Goal: Task Accomplishment & Management: Use online tool/utility

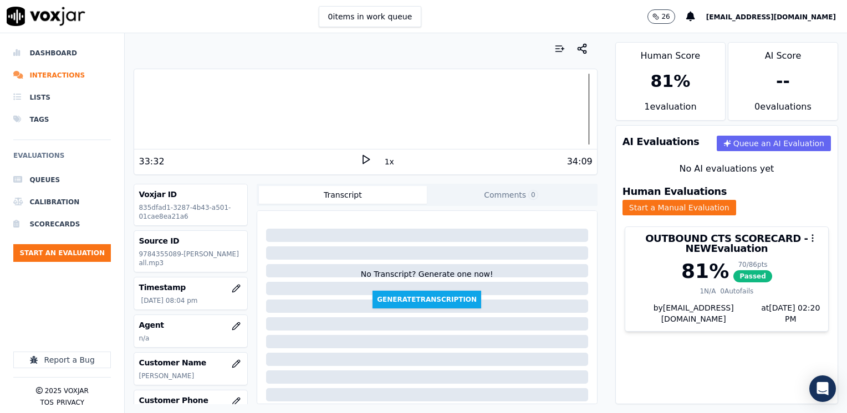
scroll to position [155, 0]
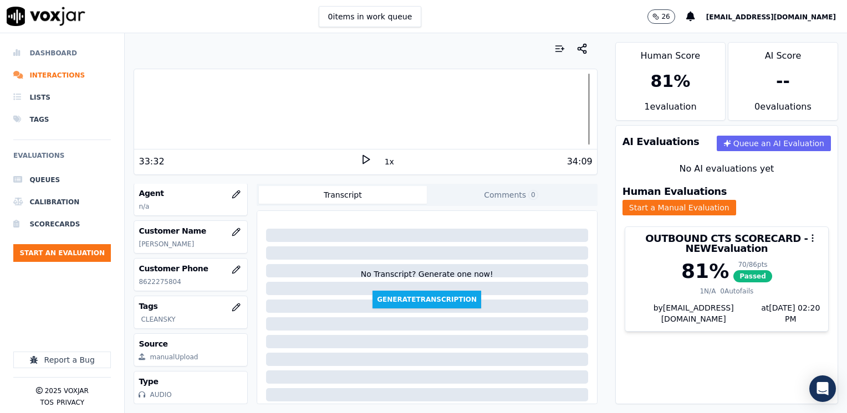
click at [53, 54] on li "Dashboard" at bounding box center [62, 53] width 98 height 22
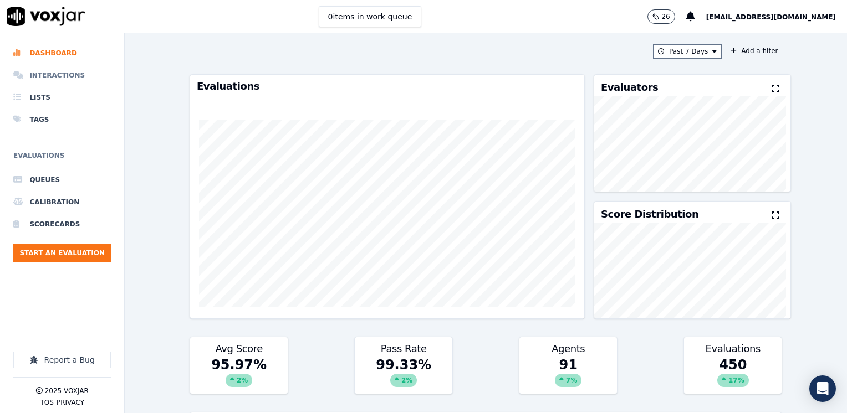
click at [62, 70] on li "Interactions" at bounding box center [62, 75] width 98 height 22
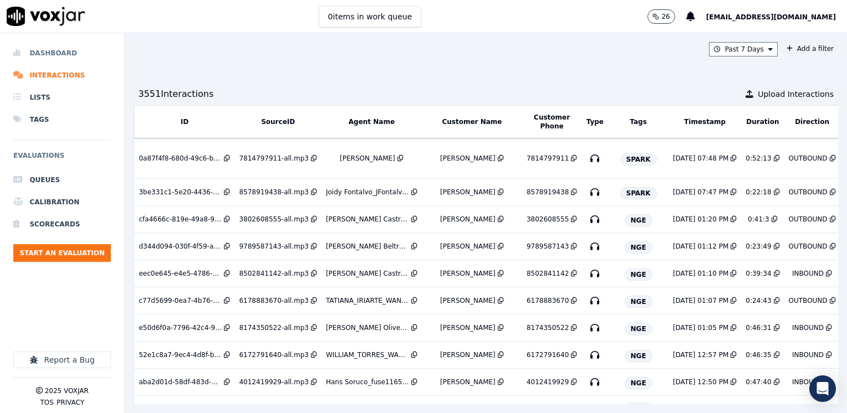
click at [58, 50] on li "Dashboard" at bounding box center [62, 53] width 98 height 22
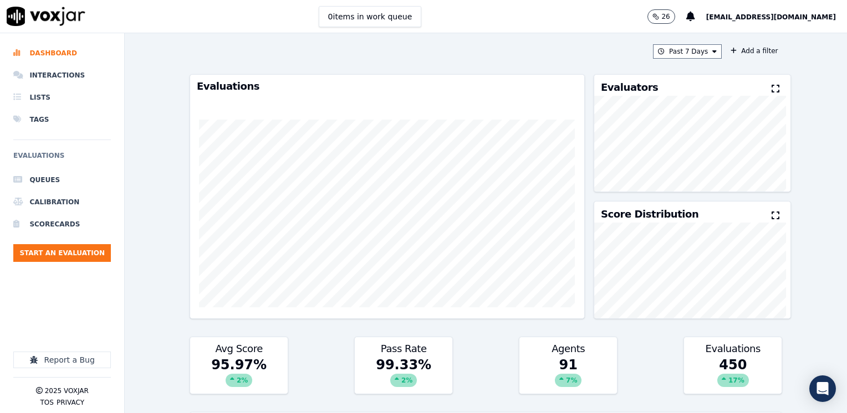
click at [771, 85] on button at bounding box center [777, 89] width 12 height 13
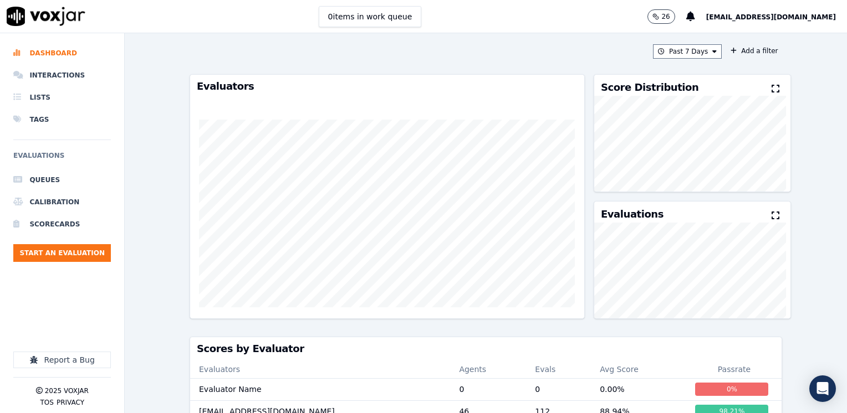
click at [771, 89] on icon at bounding box center [775, 88] width 8 height 9
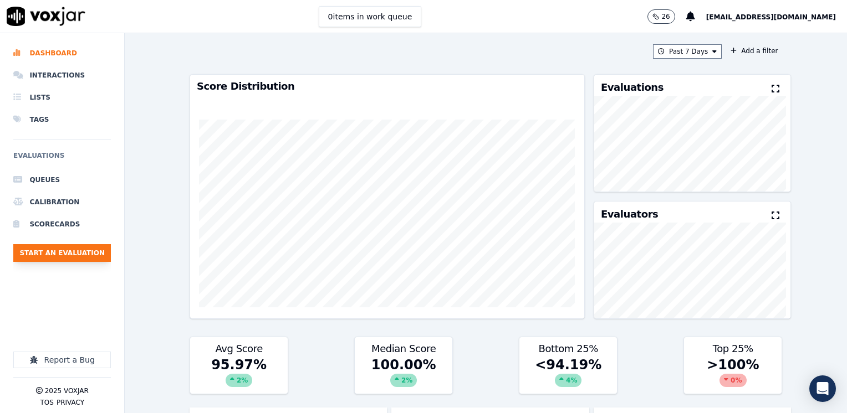
click at [71, 258] on button "Start an Evaluation" at bounding box center [62, 253] width 98 height 18
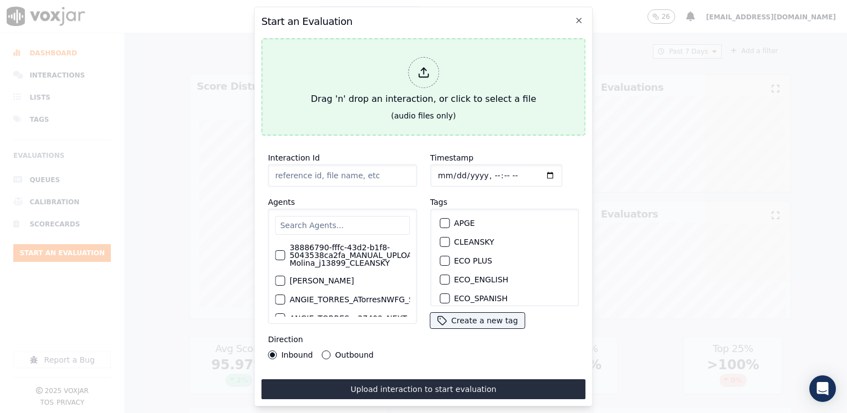
click at [313, 76] on button "Drag 'n' drop an interaction, or click to select a file (audio files only)" at bounding box center [423, 87] width 324 height 98
type input "20250813-170023_9413183362-[PERSON_NAME] all.mp3"
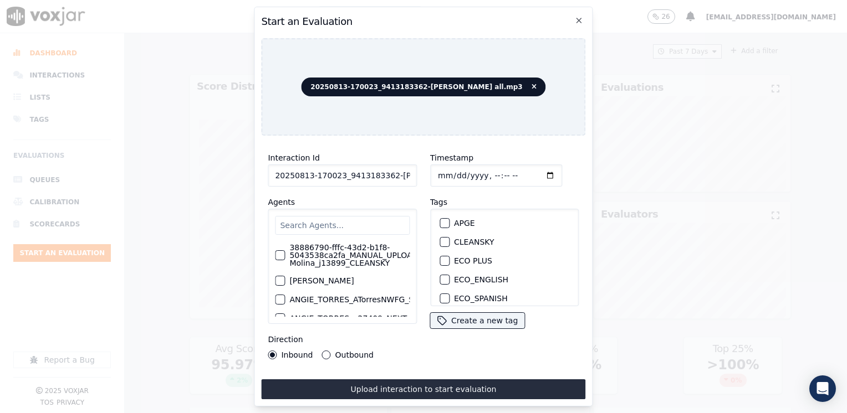
click at [358, 220] on input "text" at bounding box center [342, 225] width 135 height 19
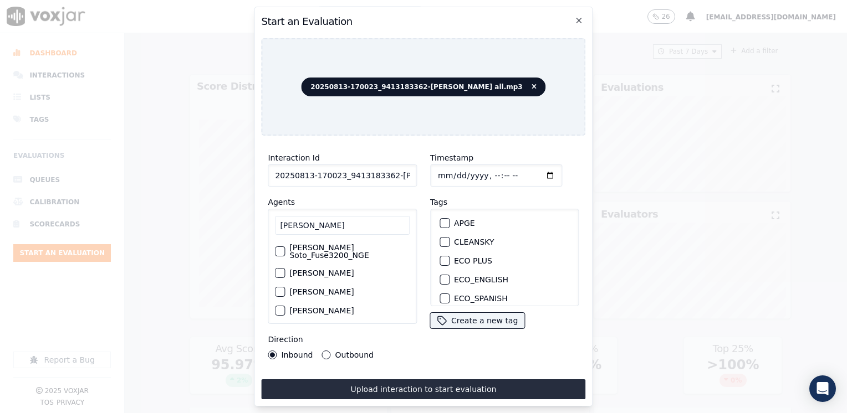
type input "[PERSON_NAME]"
click at [282, 248] on div "button" at bounding box center [279, 252] width 8 height 8
click at [440, 241] on div "button" at bounding box center [444, 245] width 8 height 8
click at [533, 174] on input "Timestamp" at bounding box center [496, 176] width 132 height 22
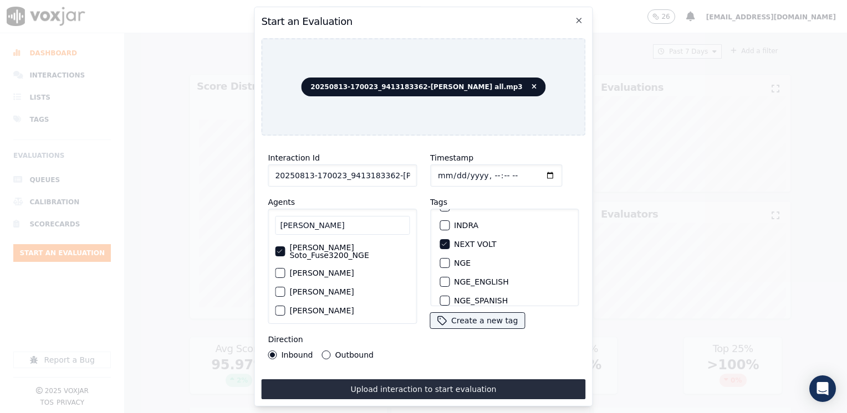
type input "[DATE]T21:12"
drag, startPoint x: 326, startPoint y: 348, endPoint x: 333, endPoint y: 352, distance: 8.2
click at [326, 351] on button "Outbound" at bounding box center [326, 355] width 9 height 9
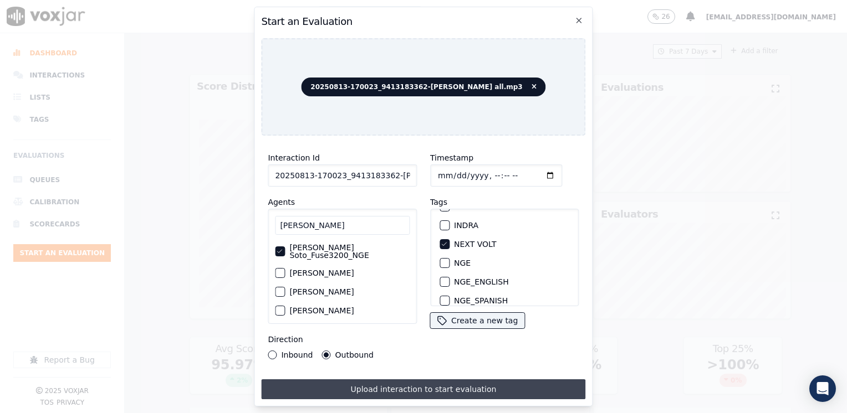
click at [399, 385] on button "Upload interaction to start evaluation" at bounding box center [423, 390] width 324 height 20
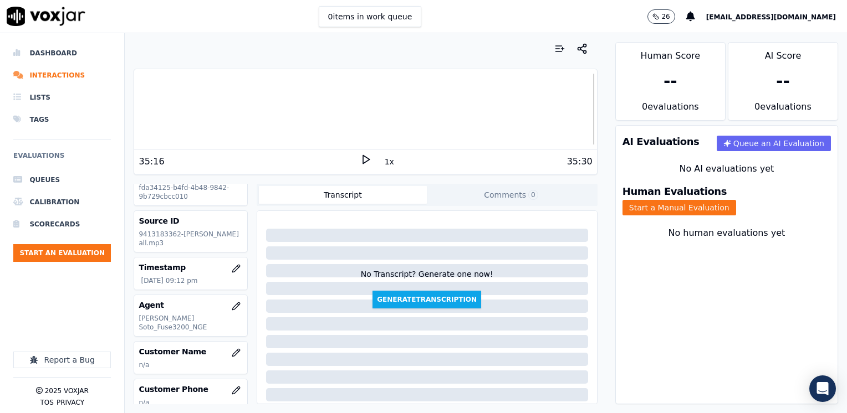
scroll to position [55, 0]
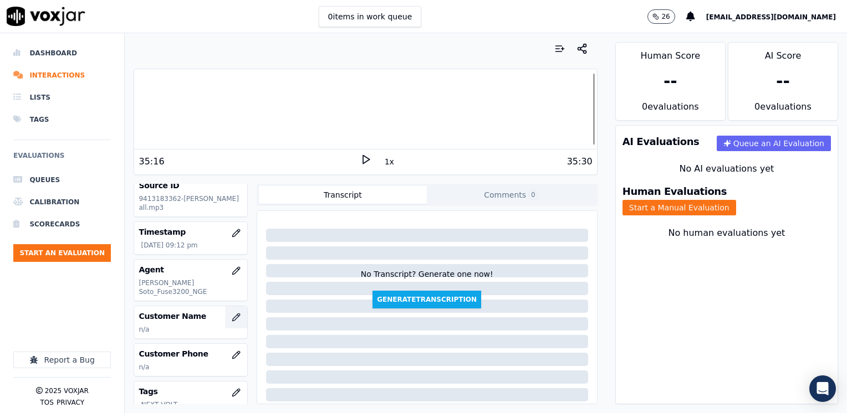
click at [232, 313] on icon "button" at bounding box center [236, 317] width 9 height 9
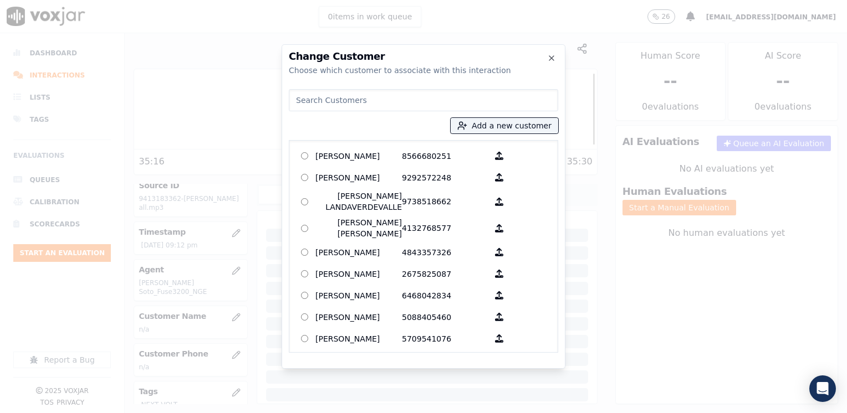
click at [395, 97] on input at bounding box center [423, 100] width 269 height 22
paste input "9413183362"
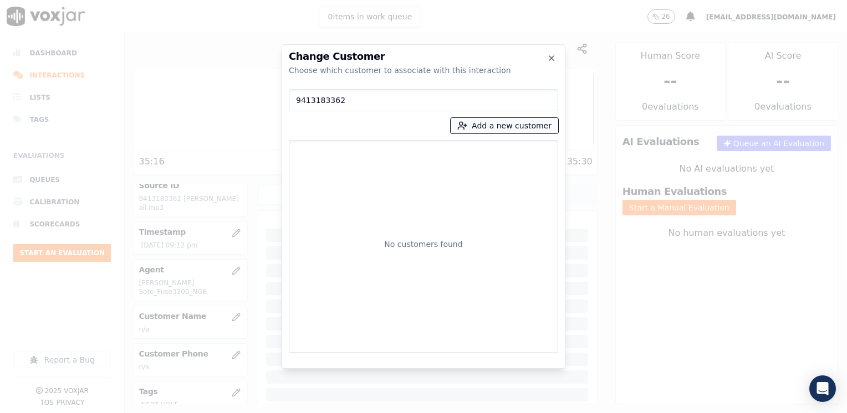
type input "9413183362"
click at [517, 125] on button "Add a new customer" at bounding box center [505, 126] width 108 height 16
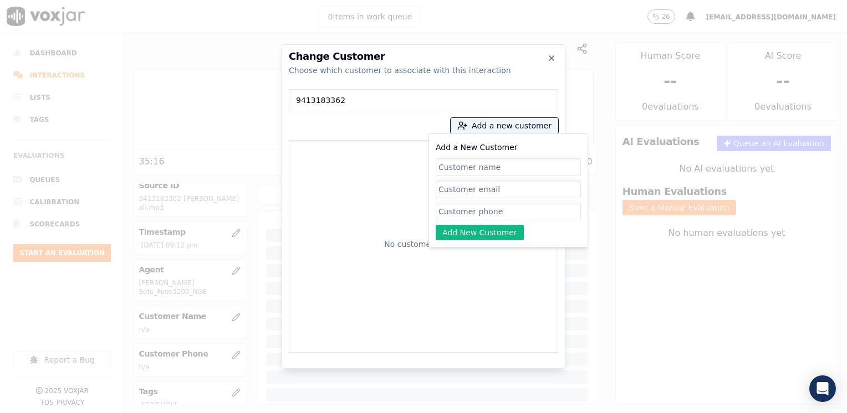
click at [499, 216] on input "Add a New Customer" at bounding box center [508, 212] width 145 height 18
paste input "9413183362"
type input "9413183362"
click at [531, 170] on input "Add a New Customer" at bounding box center [508, 167] width 145 height 18
paste input "[PERSON_NAME]"
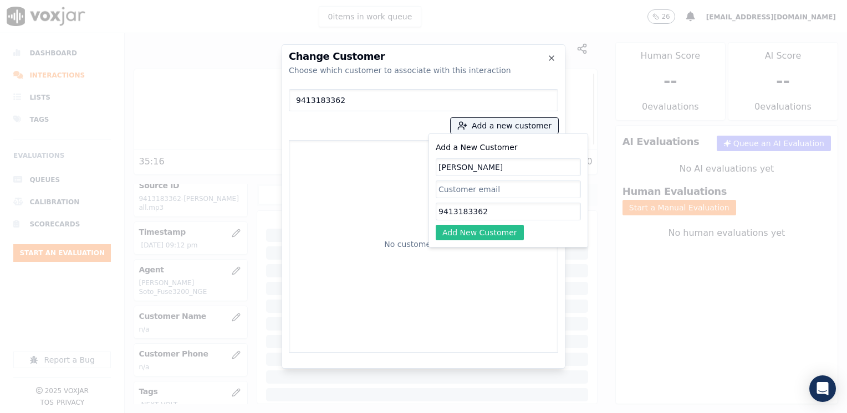
type input "[PERSON_NAME]"
click at [496, 234] on button "Add New Customer" at bounding box center [480, 233] width 88 height 16
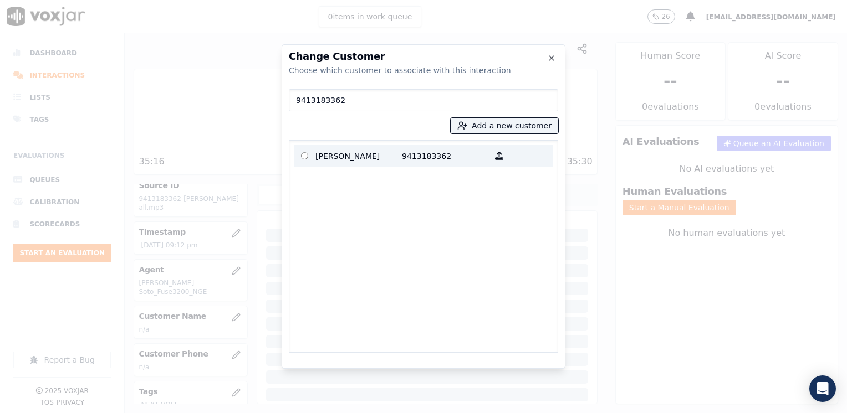
click at [402, 154] on p "9413183362" at bounding box center [445, 155] width 86 height 17
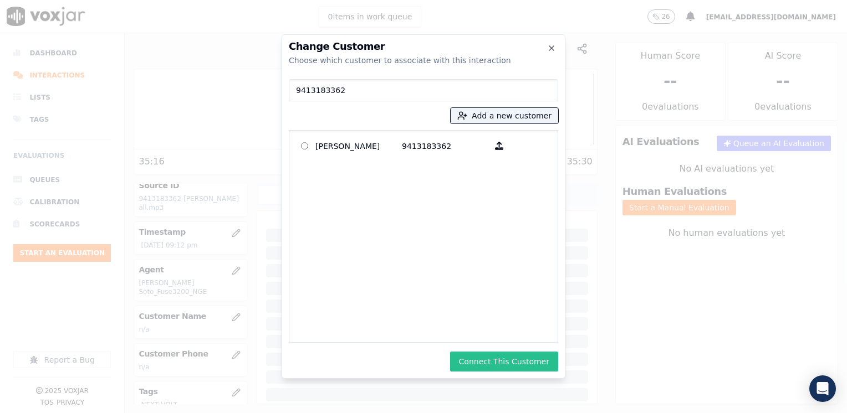
click at [528, 365] on button "Connect This Customer" at bounding box center [504, 362] width 108 height 20
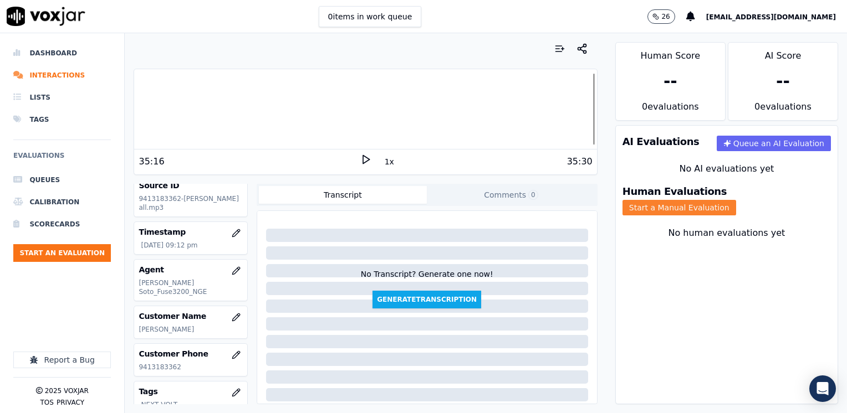
click at [736, 203] on button "Start a Manual Evaluation" at bounding box center [679, 208] width 114 height 16
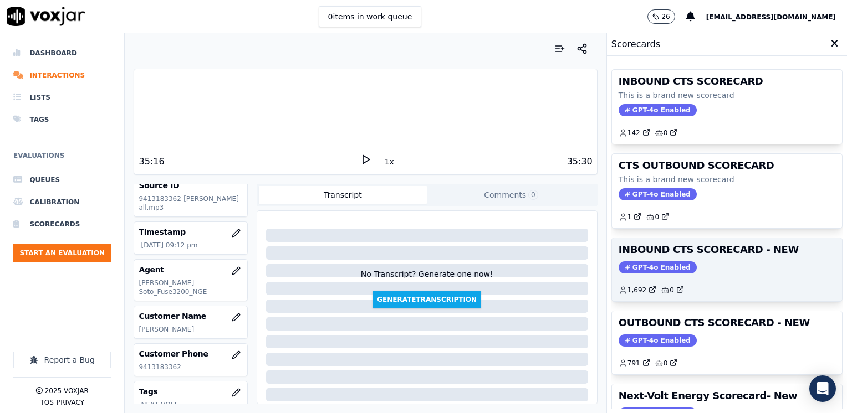
click at [645, 262] on span "GPT-4o Enabled" at bounding box center [657, 268] width 78 height 12
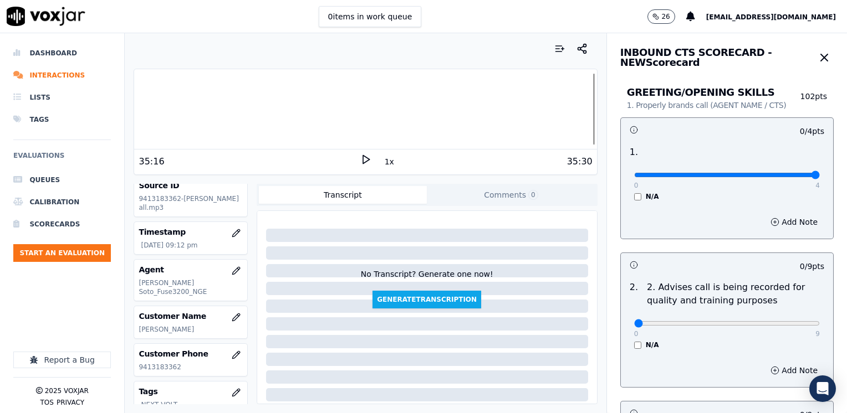
drag, startPoint x: 623, startPoint y: 174, endPoint x: 846, endPoint y: 173, distance: 223.3
type input "4"
click at [820, 173] on input "range" at bounding box center [727, 175] width 186 height 4
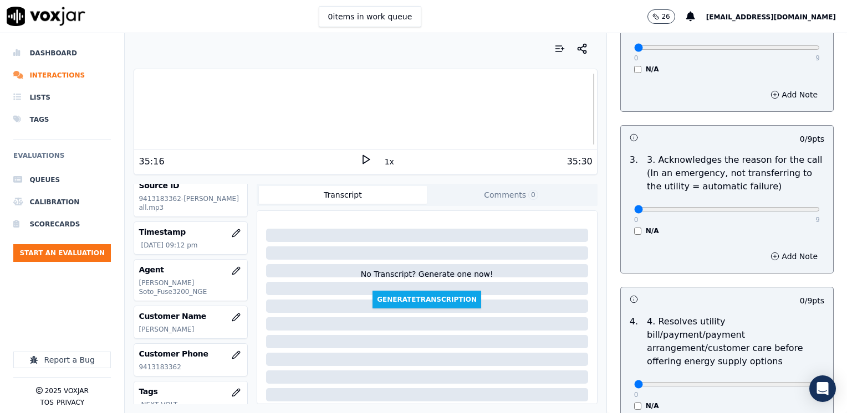
scroll to position [277, 0]
type input "9"
click at [786, 267] on div "Add Note" at bounding box center [727, 255] width 212 height 33
click at [782, 258] on button "Add Note" at bounding box center [794, 256] width 60 height 16
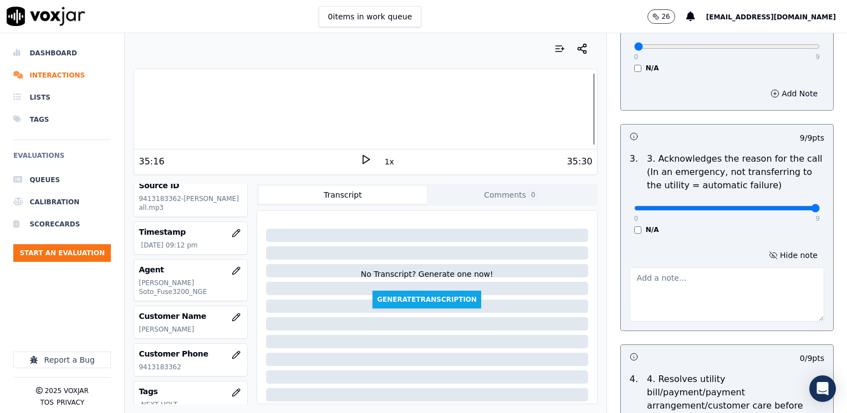
drag, startPoint x: 648, startPoint y: 305, endPoint x: 660, endPoint y: 299, distance: 13.1
click at [648, 305] on textarea at bounding box center [727, 295] width 195 height 54
type textarea "Cx wants to start a new gas service"
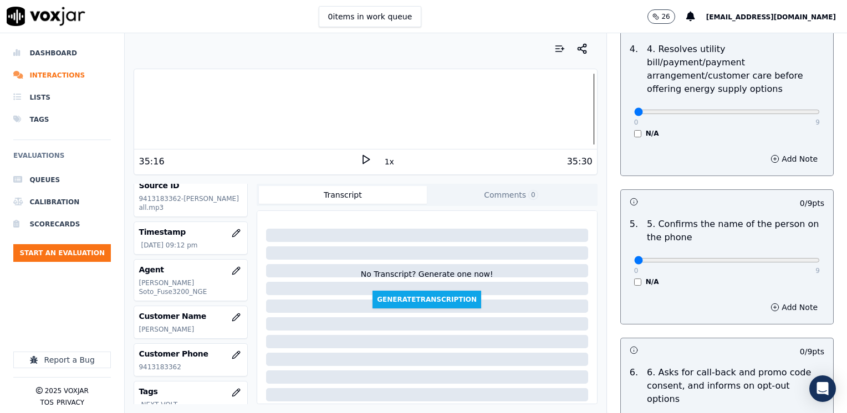
scroll to position [610, 0]
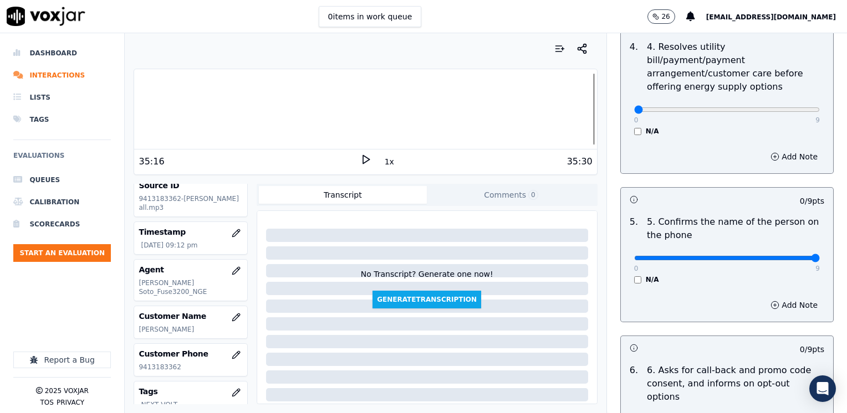
drag, startPoint x: 627, startPoint y: 245, endPoint x: 848, endPoint y: 245, distance: 221.1
type input "9"
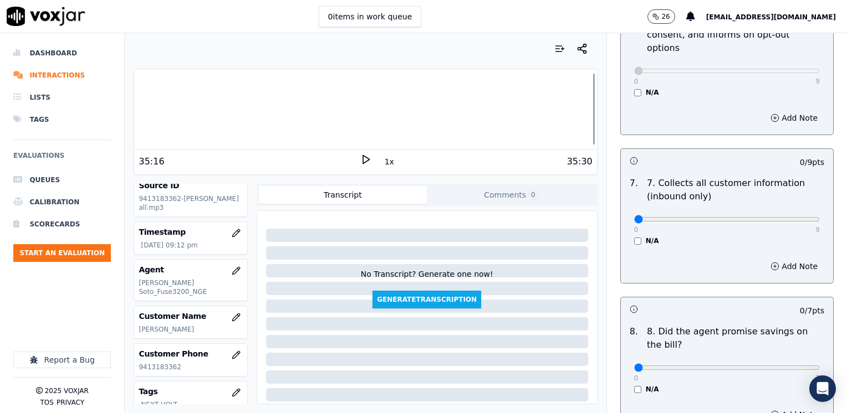
scroll to position [1108, 0]
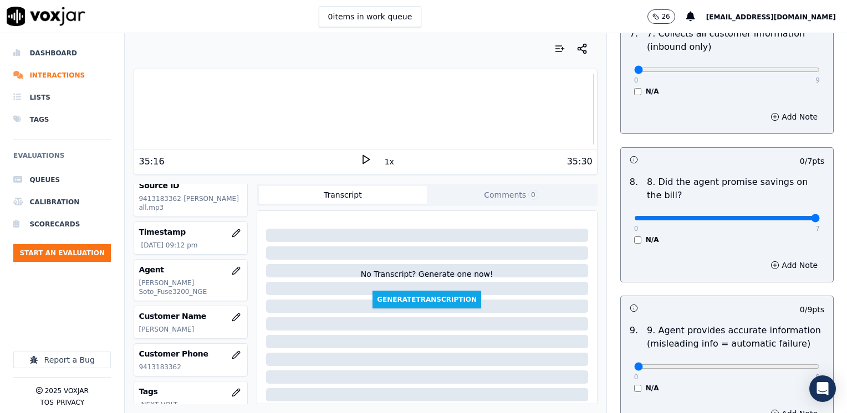
drag, startPoint x: 627, startPoint y: 188, endPoint x: 848, endPoint y: 239, distance: 226.9
type input "7"
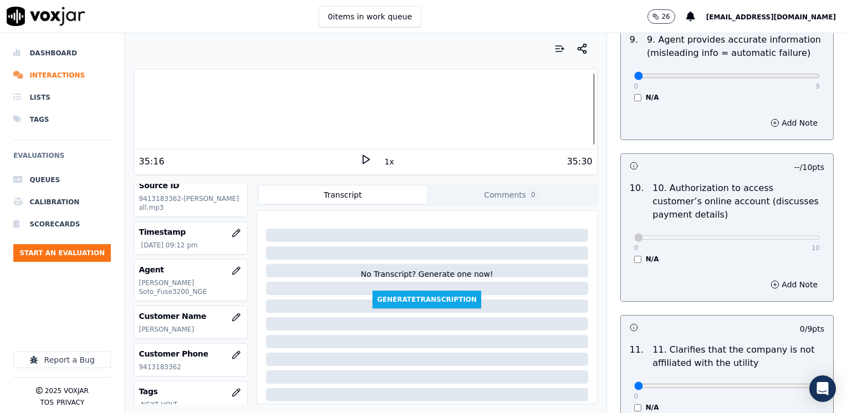
scroll to position [1496, 0]
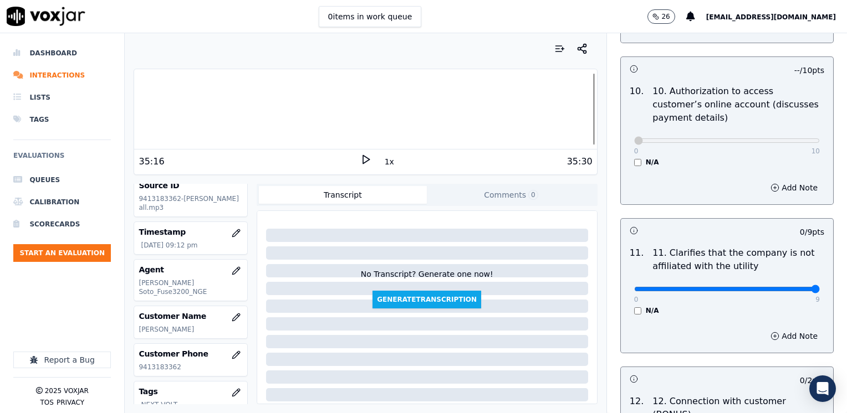
drag, startPoint x: 635, startPoint y: 260, endPoint x: 848, endPoint y: 255, distance: 214.0
type input "9"
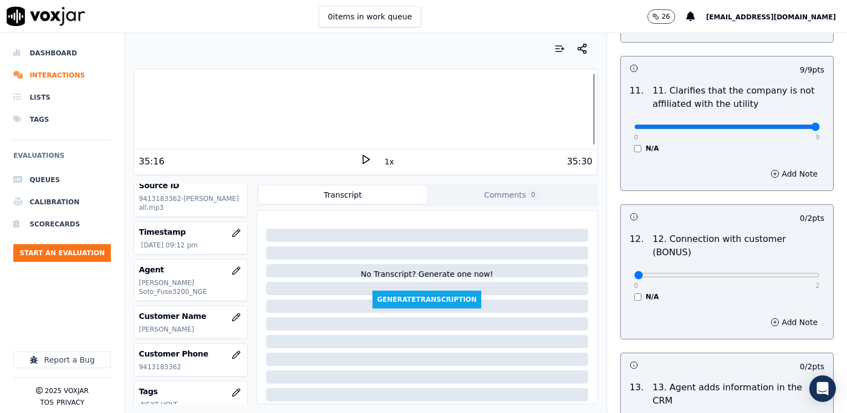
scroll to position [1662, 0]
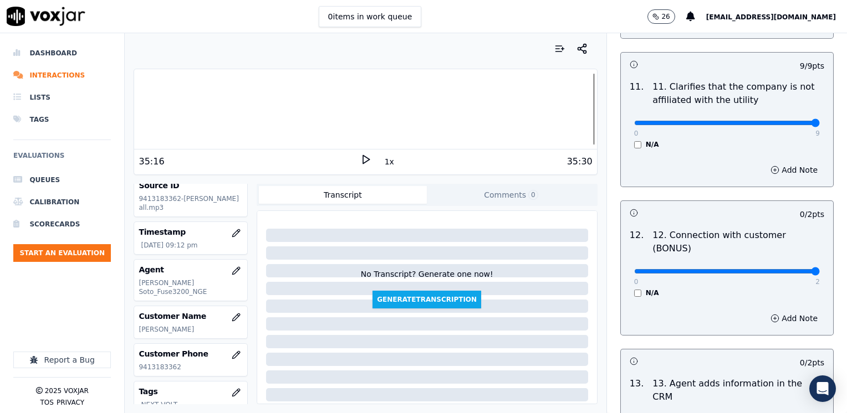
drag, startPoint x: 628, startPoint y: 229, endPoint x: 848, endPoint y: 229, distance: 220.0
type input "2"
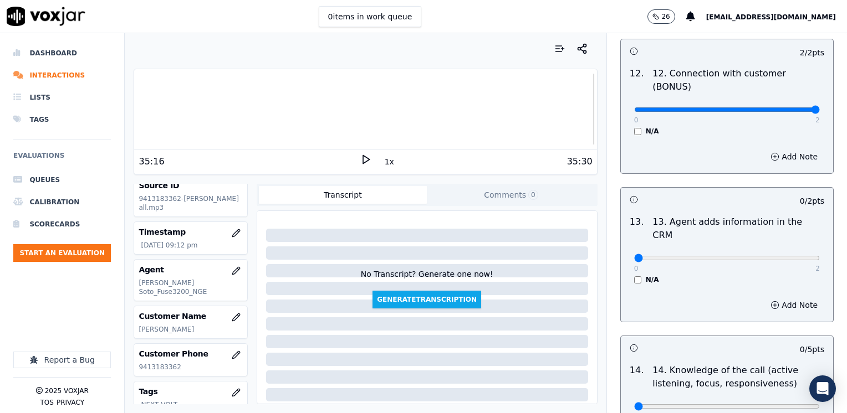
scroll to position [1829, 0]
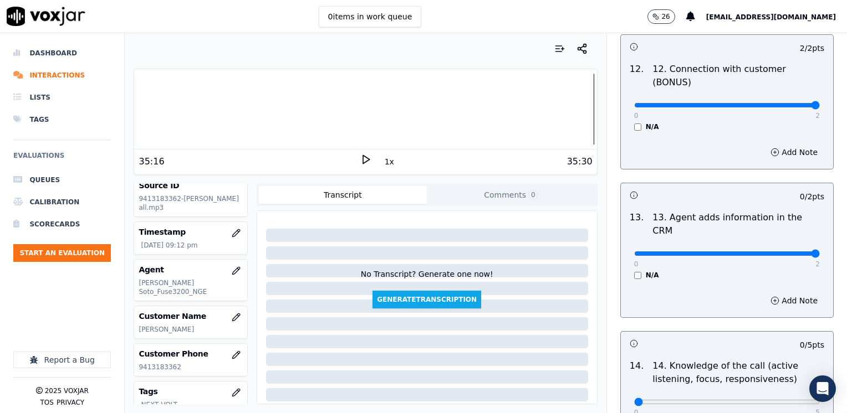
drag, startPoint x: 627, startPoint y: 198, endPoint x: 848, endPoint y: 196, distance: 221.1
type input "2"
drag, startPoint x: 627, startPoint y: 346, endPoint x: 848, endPoint y: 342, distance: 221.1
type input "5"
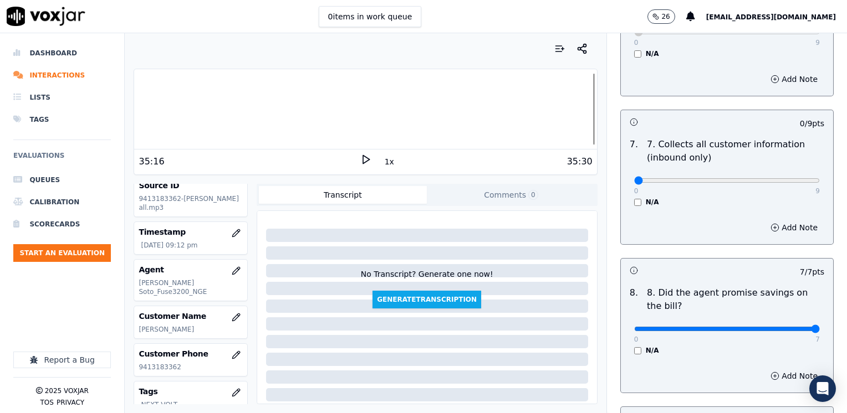
scroll to position [1275, 0]
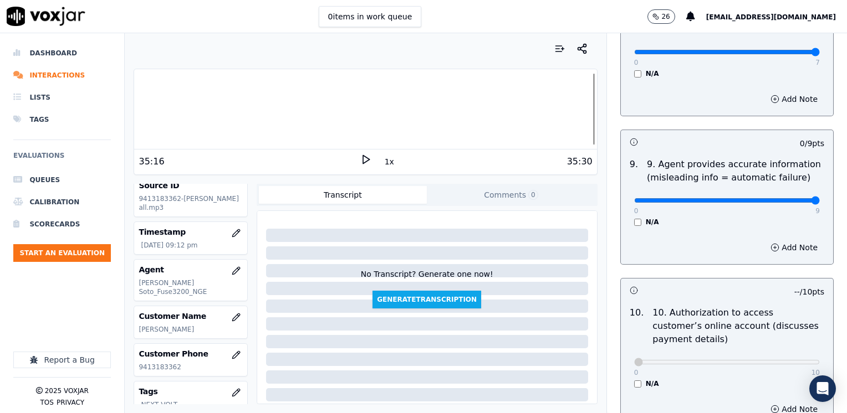
drag, startPoint x: 628, startPoint y: 171, endPoint x: 846, endPoint y: 194, distance: 219.0
type input "9"
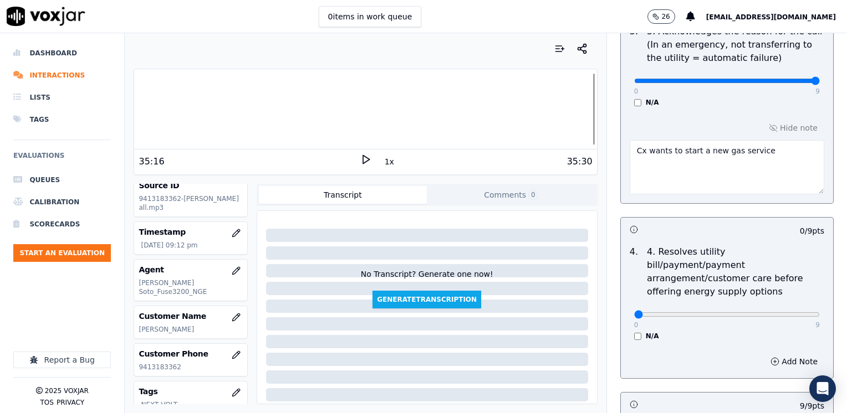
scroll to position [531, 0]
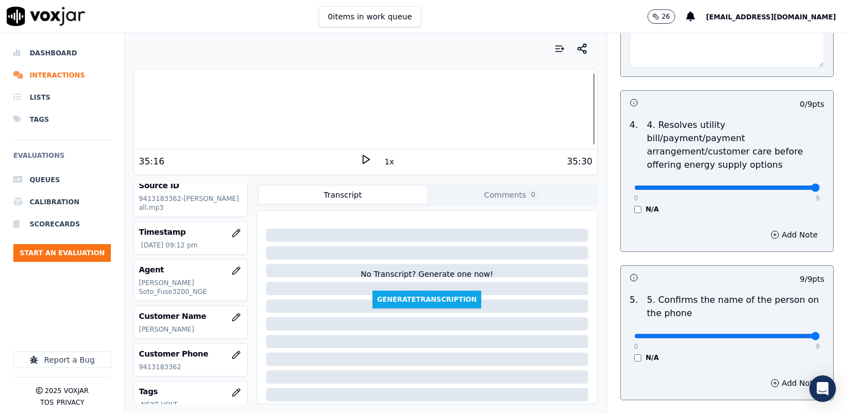
drag, startPoint x: 626, startPoint y: 172, endPoint x: 848, endPoint y: 188, distance: 223.4
type input "9"
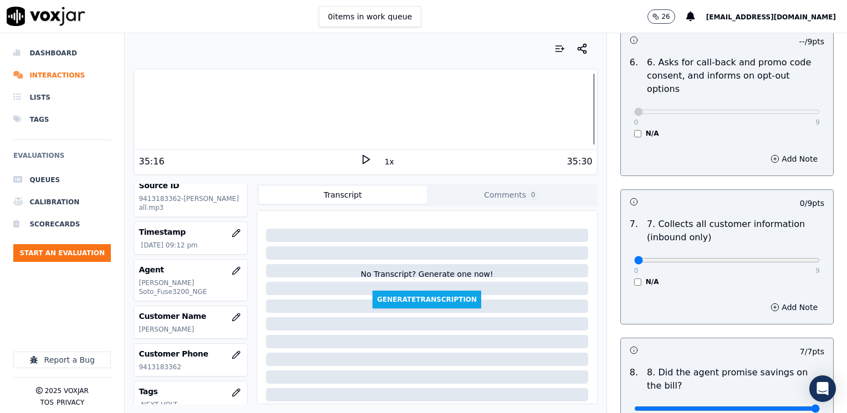
scroll to position [919, 0]
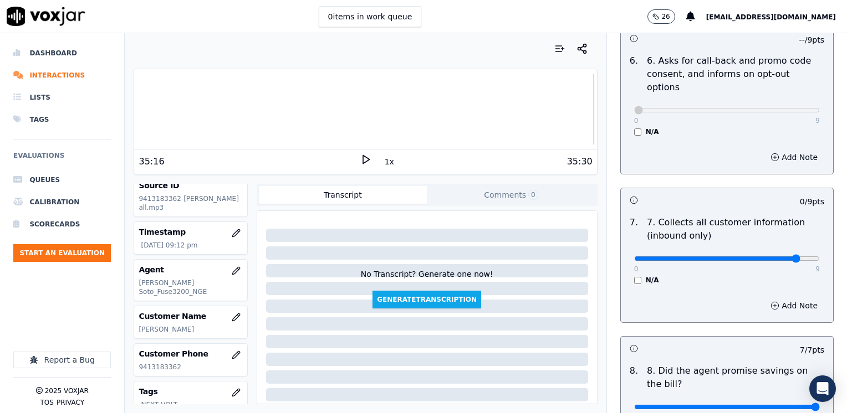
type input "8"
click at [778, 298] on button "Add Note" at bounding box center [794, 306] width 60 height 16
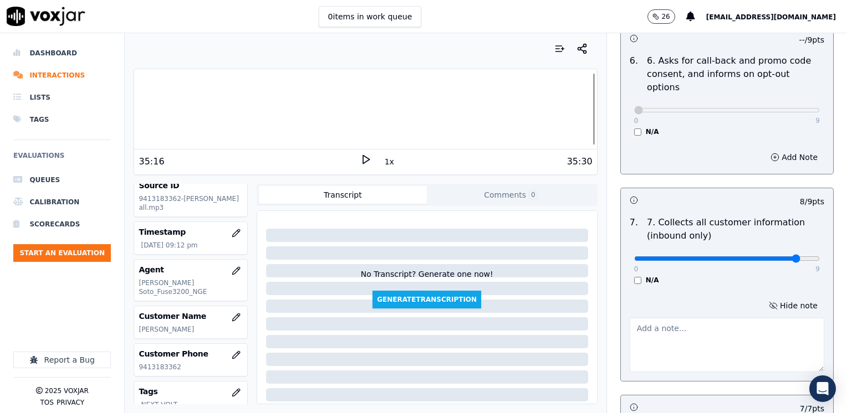
click at [710, 332] on textarea at bounding box center [727, 345] width 195 height 54
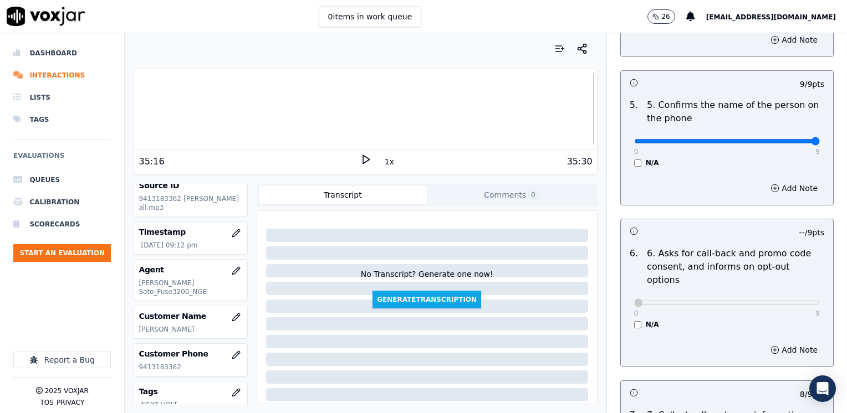
scroll to position [700, 0]
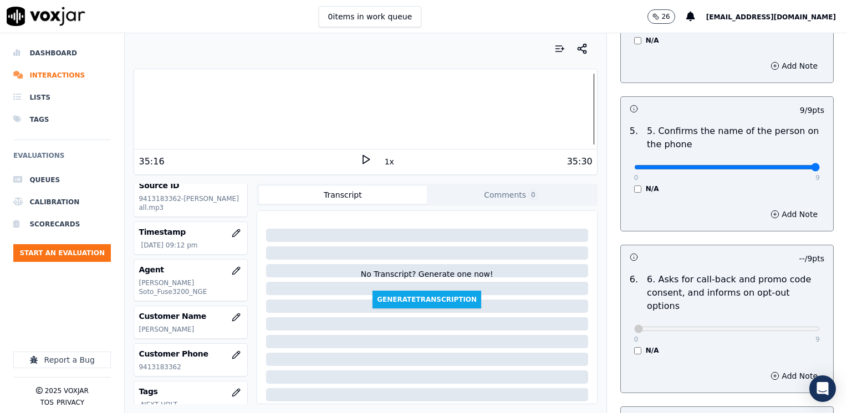
type textarea "Make sur to confirm full service address and the name as it appears on the bill…"
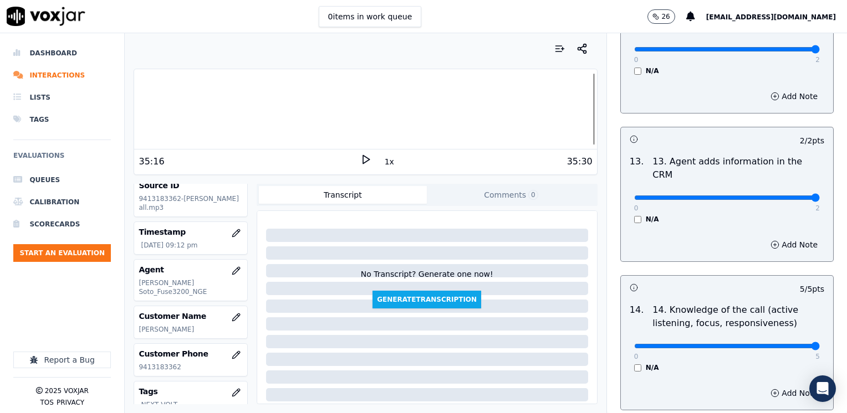
scroll to position [1975, 0]
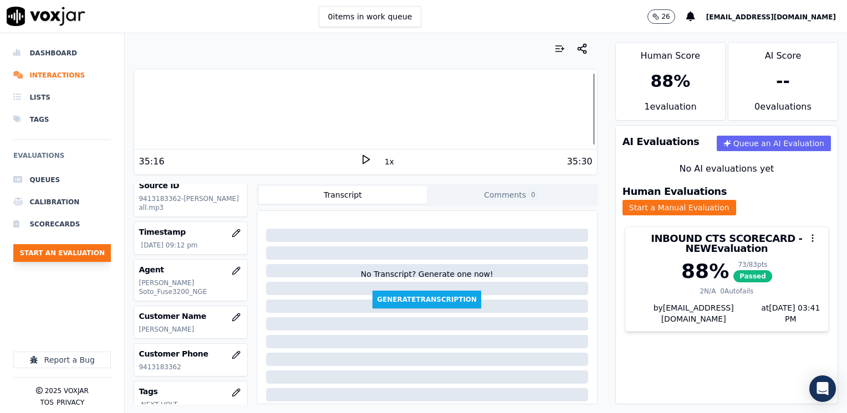
click at [71, 249] on button "Start an Evaluation" at bounding box center [62, 253] width 98 height 18
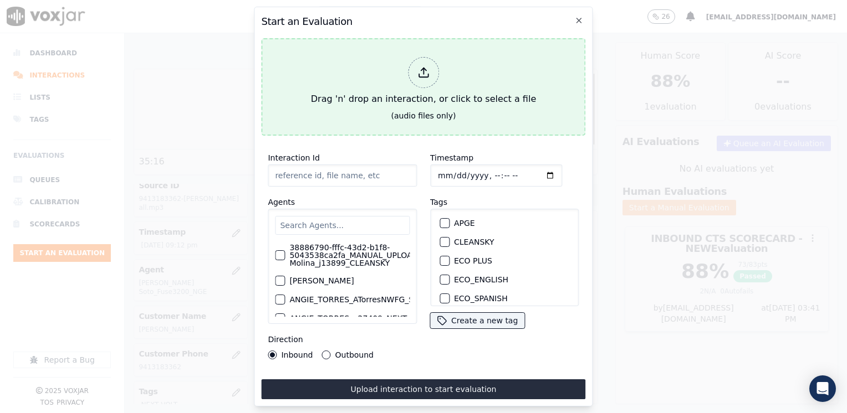
click at [428, 68] on icon at bounding box center [423, 72] width 12 height 12
type input "20250813-183353_3127232239-[PERSON_NAME] all.mp3"
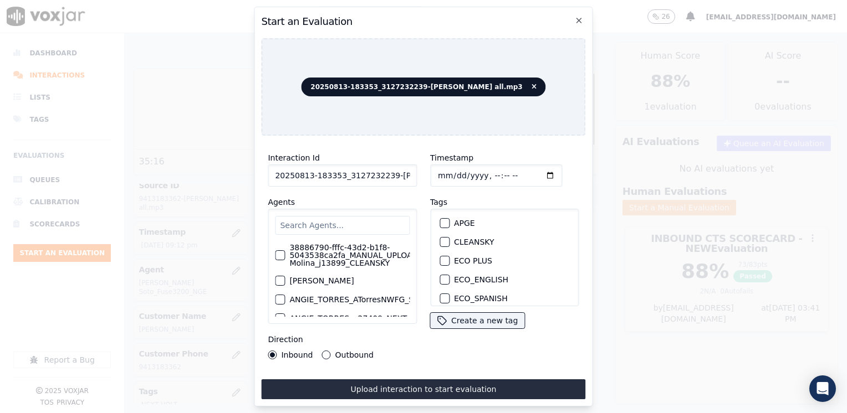
click at [342, 223] on input "text" at bounding box center [342, 225] width 135 height 19
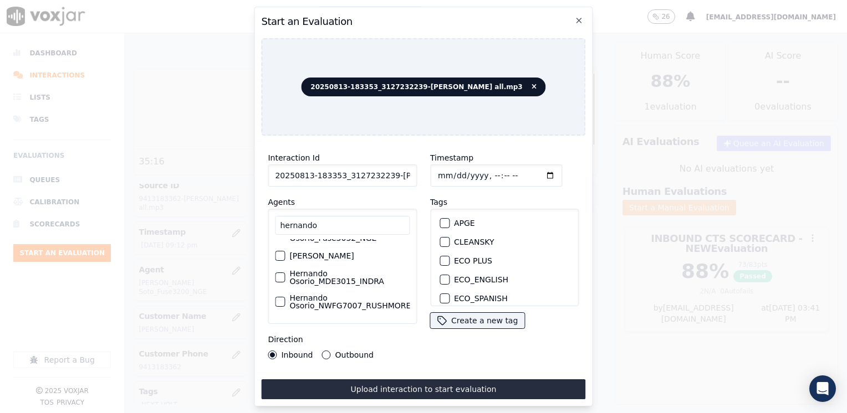
scroll to position [0, 0]
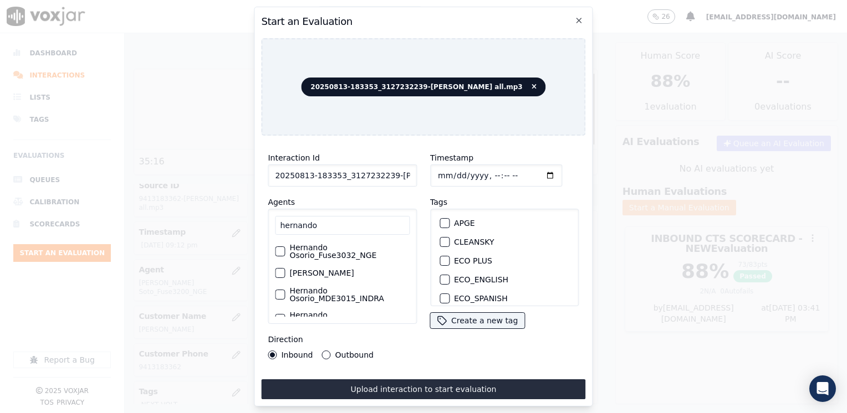
type input "hernando"
click at [277, 248] on div "button" at bounding box center [279, 252] width 8 height 8
click at [440, 241] on div "button" at bounding box center [444, 245] width 8 height 8
click at [532, 172] on input "Timestamp" at bounding box center [496, 176] width 132 height 22
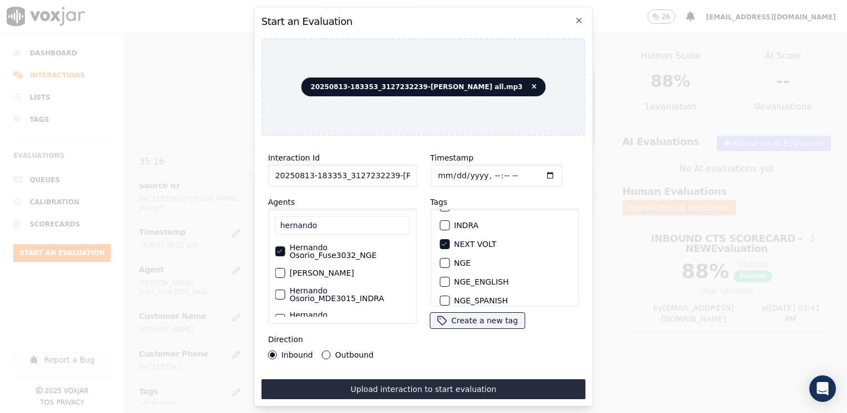
type input "[DATE]T21:41"
drag, startPoint x: 322, startPoint y: 349, endPoint x: 371, endPoint y: 374, distance: 54.5
click at [322, 351] on button "Outbound" at bounding box center [326, 355] width 9 height 9
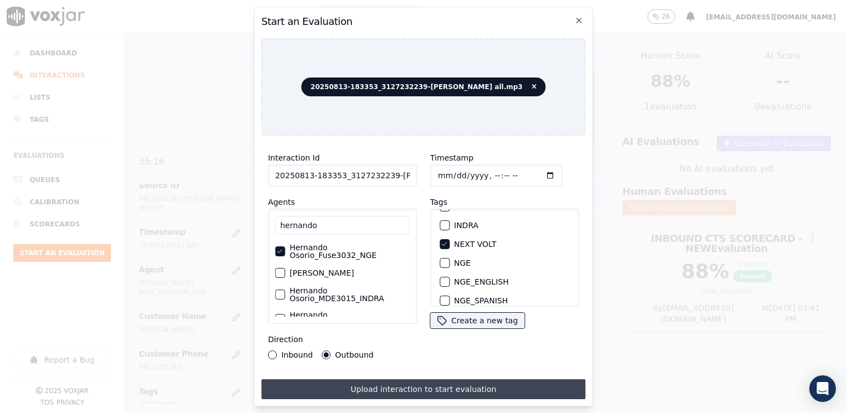
click at [414, 385] on button "Upload interaction to start evaluation" at bounding box center [423, 390] width 324 height 20
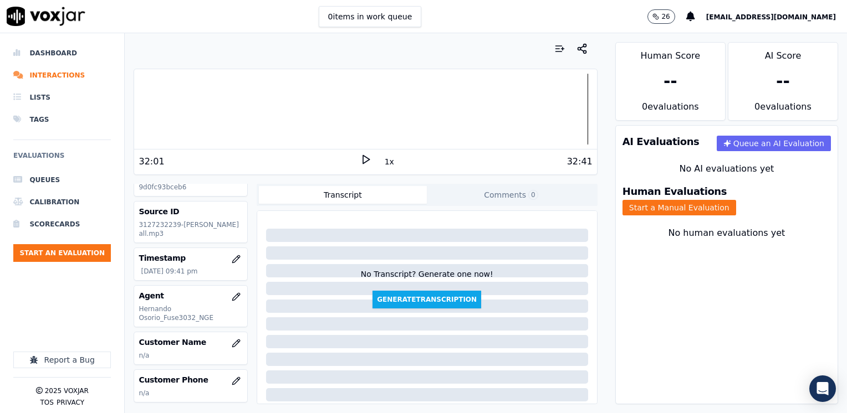
scroll to position [55, 0]
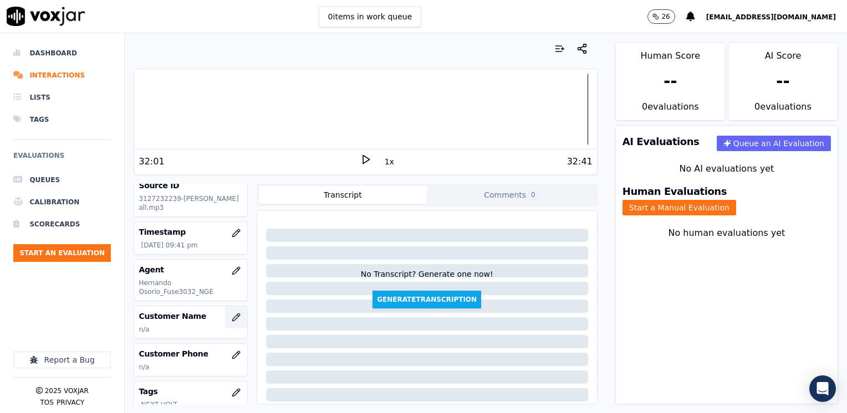
click at [232, 318] on icon "button" at bounding box center [236, 317] width 9 height 9
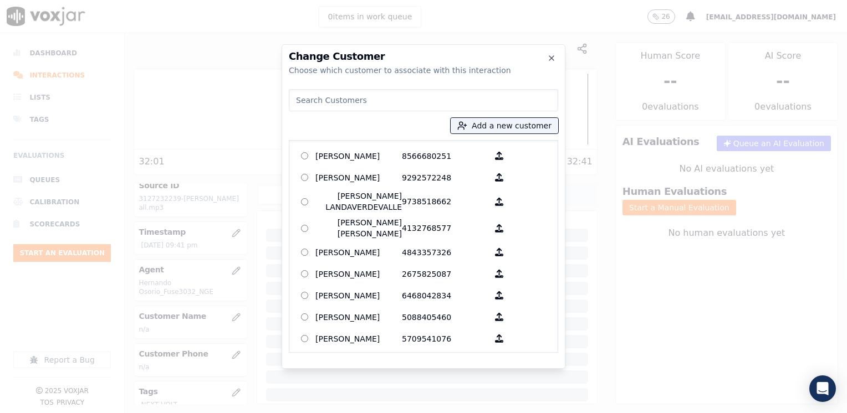
click at [377, 100] on input at bounding box center [423, 100] width 269 height 22
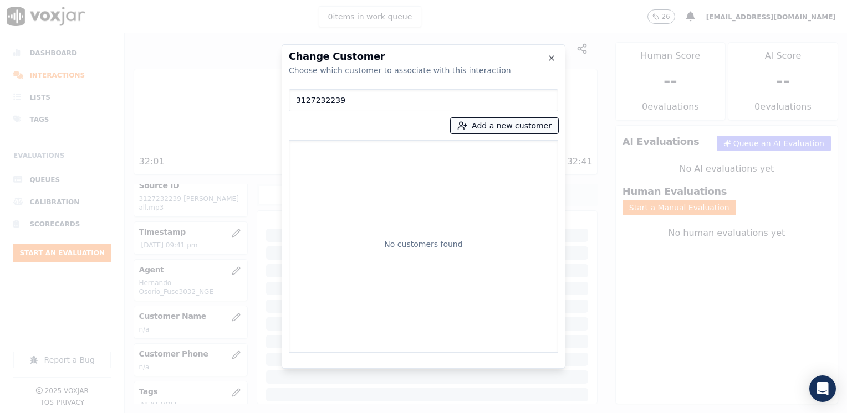
type input "3127232239"
click at [513, 121] on button "Add a new customer" at bounding box center [505, 126] width 108 height 16
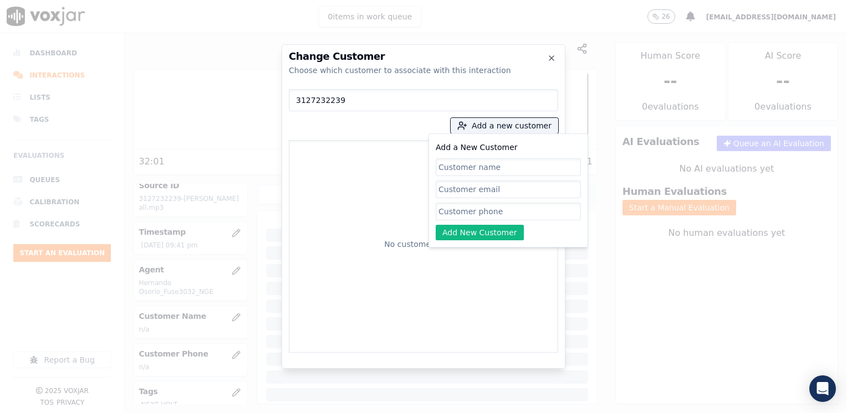
click at [478, 209] on input "Add a New Customer" at bounding box center [508, 212] width 145 height 18
paste input "3127232239"
type input "3127232239"
click at [498, 163] on input "Add a New Customer" at bounding box center [508, 167] width 145 height 18
paste input "Genesis [PERSON_NAME]"
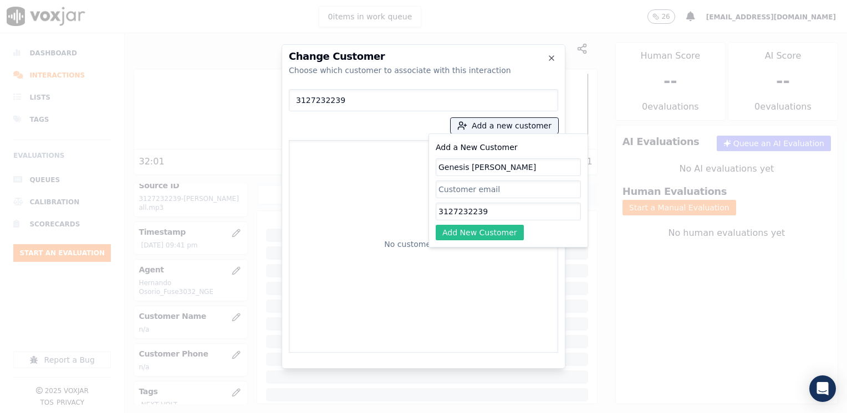
type input "Genesis [PERSON_NAME]"
click at [500, 232] on button "Add New Customer" at bounding box center [480, 233] width 88 height 16
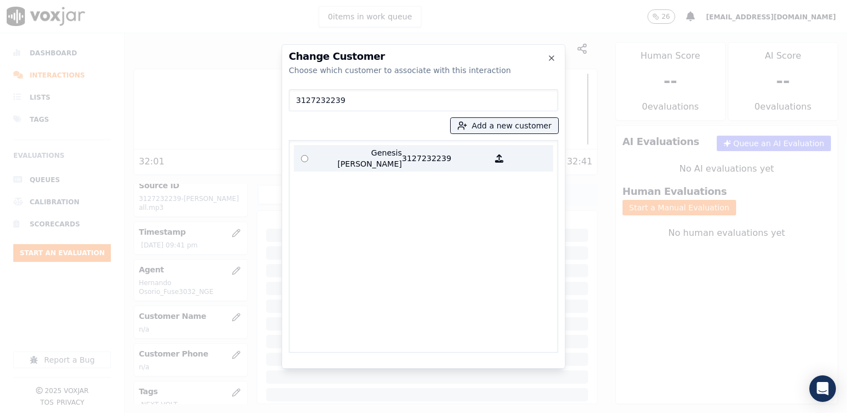
click at [396, 158] on p "Genesis [PERSON_NAME]" at bounding box center [358, 158] width 86 height 22
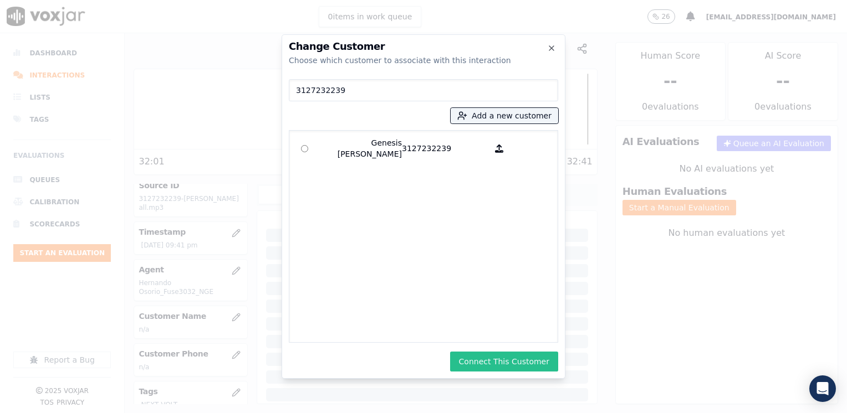
click at [516, 369] on button "Connect This Customer" at bounding box center [504, 362] width 108 height 20
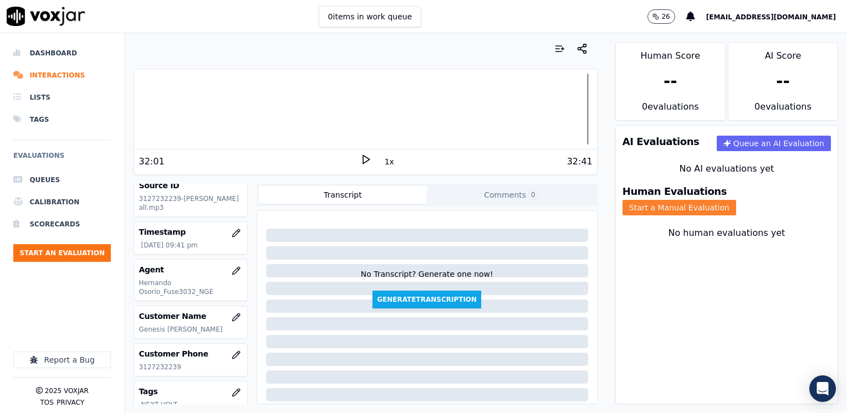
click at [736, 200] on button "Start a Manual Evaluation" at bounding box center [679, 208] width 114 height 16
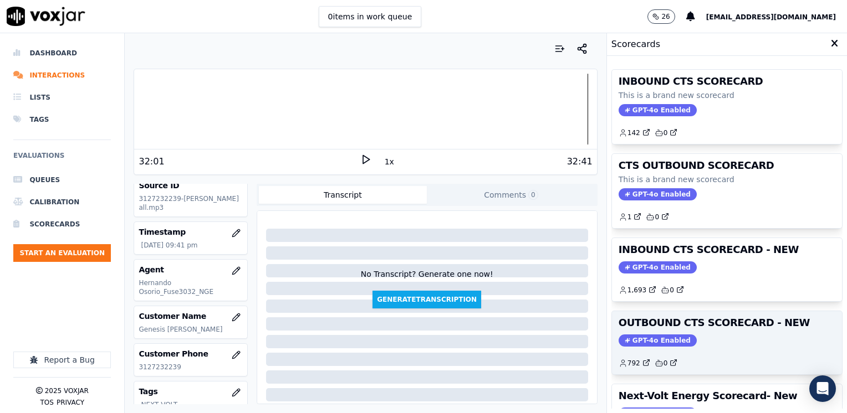
click at [654, 340] on span "GPT-4o Enabled" at bounding box center [657, 341] width 78 height 12
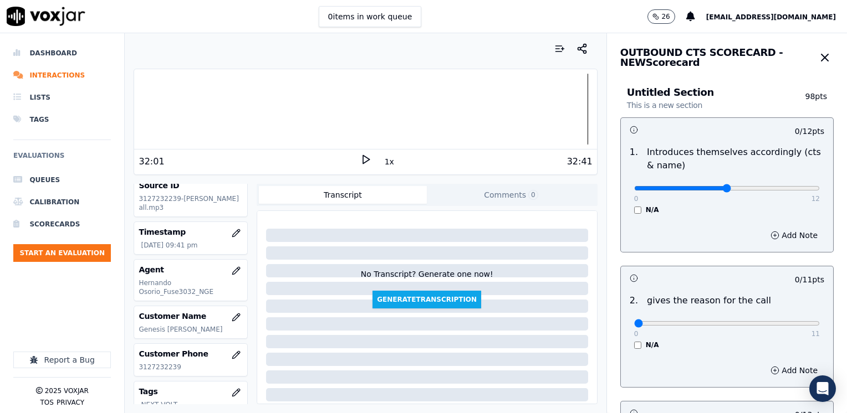
type input "6"
click at [702, 187] on input "range" at bounding box center [727, 188] width 186 height 4
click at [765, 234] on button "Add Note" at bounding box center [794, 236] width 60 height 16
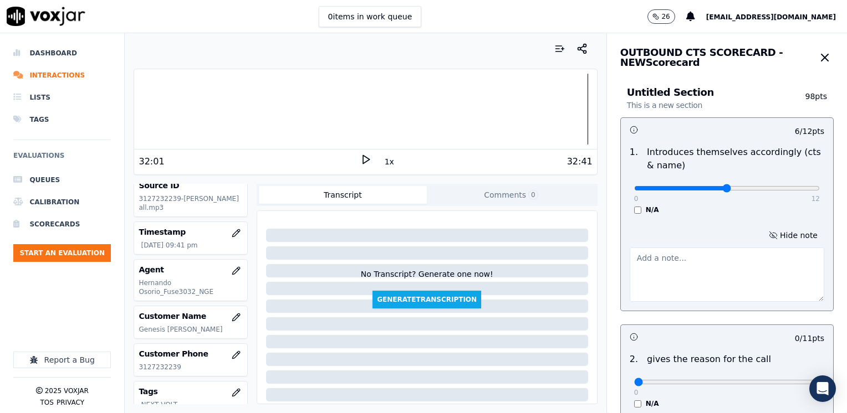
click at [674, 275] on textarea at bounding box center [727, 275] width 195 height 54
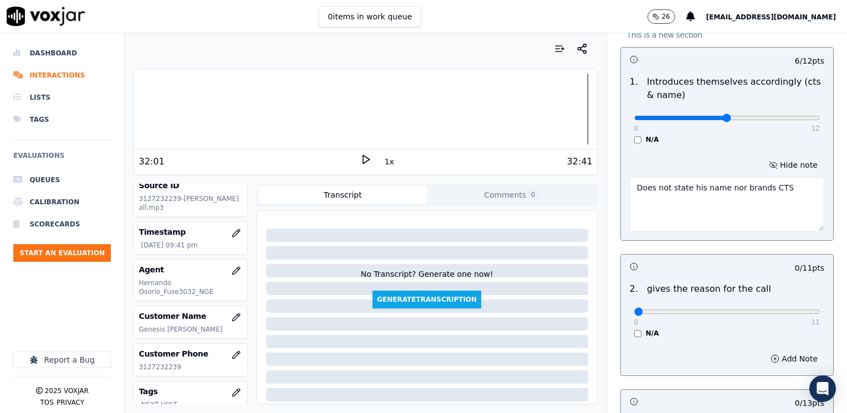
scroll to position [166, 0]
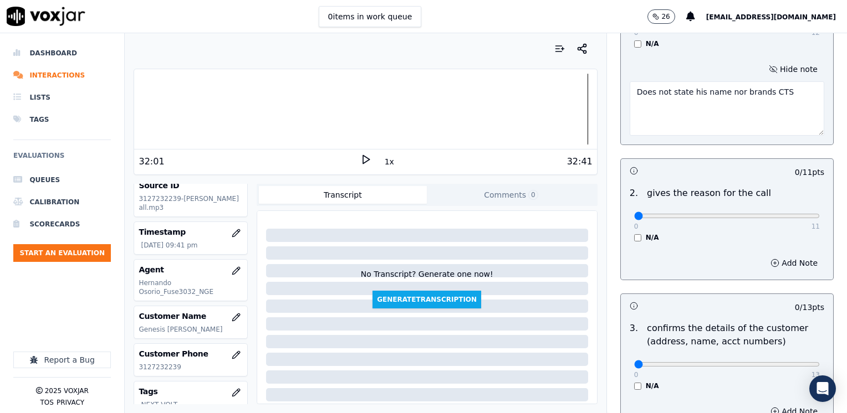
type textarea "Does not state his name nor brands CTS"
type input "5"
click at [696, 24] on input "range" at bounding box center [727, 22] width 186 height 4
click at [784, 263] on button "Add Note" at bounding box center [794, 263] width 60 height 16
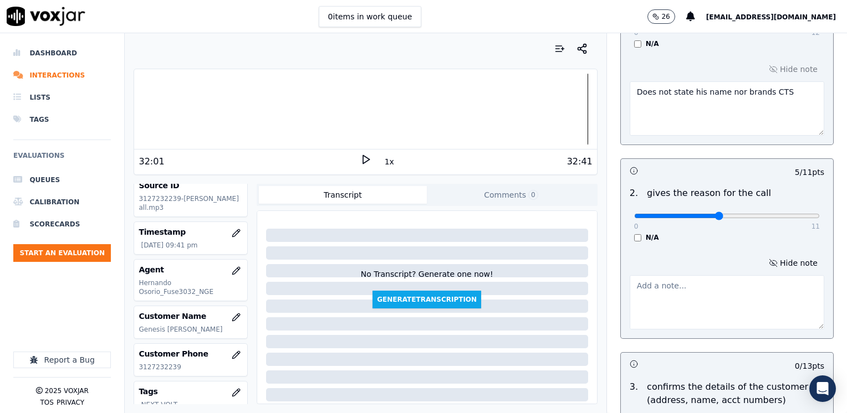
click at [709, 284] on textarea at bounding box center [727, 302] width 195 height 54
type textarea "d"
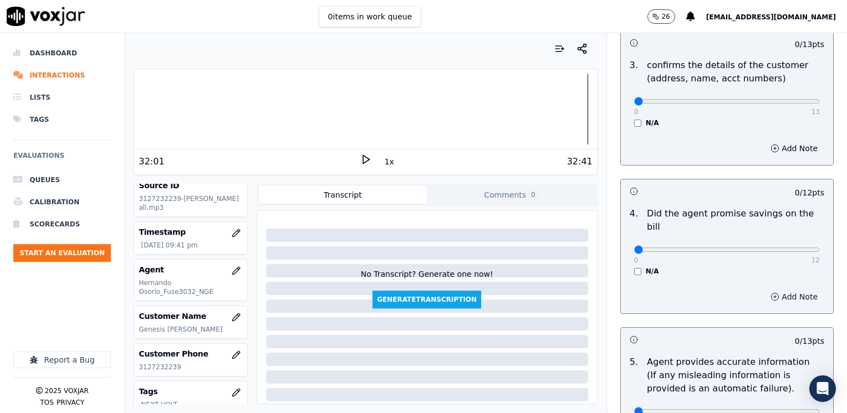
scroll to position [499, 0]
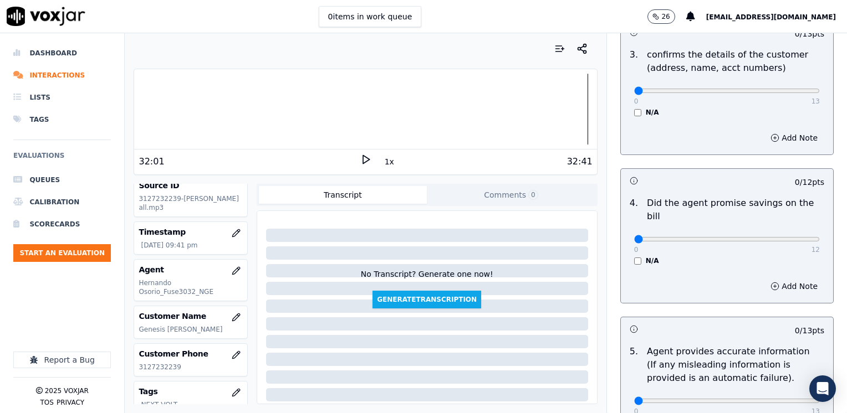
type textarea "Does not state the reason for the call on this recording"
drag, startPoint x: 627, startPoint y: 225, endPoint x: 848, endPoint y: 225, distance: 221.7
type input "12"
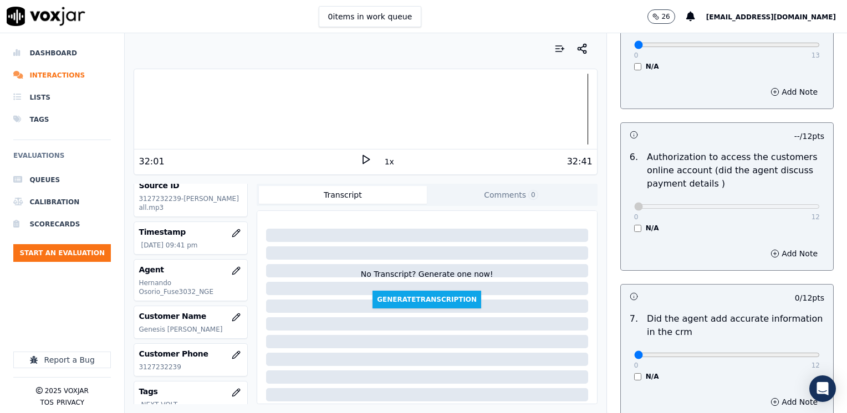
scroll to position [942, 0]
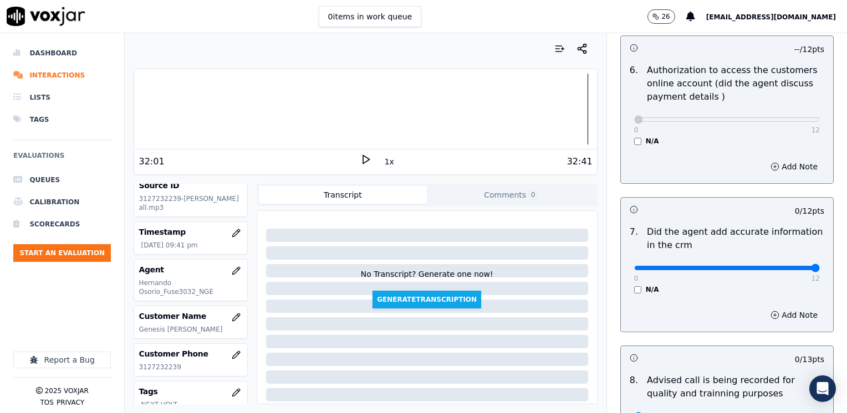
drag, startPoint x: 628, startPoint y: 256, endPoint x: 848, endPoint y: 241, distance: 220.5
type input "12"
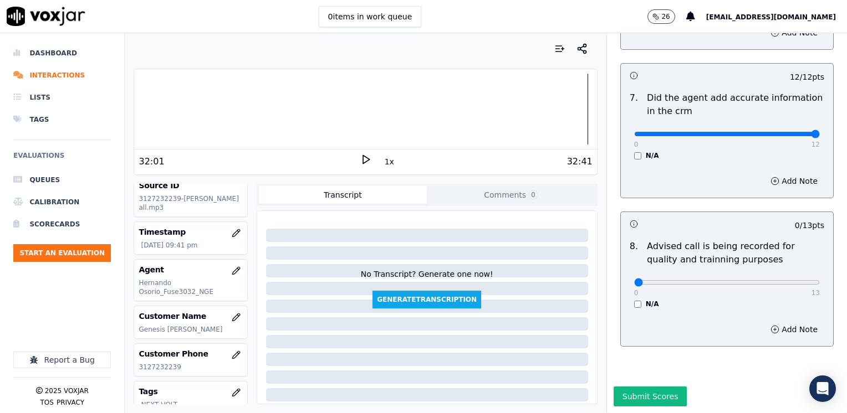
scroll to position [1086, 0]
drag, startPoint x: 633, startPoint y: 261, endPoint x: 843, endPoint y: 287, distance: 211.6
type input "13"
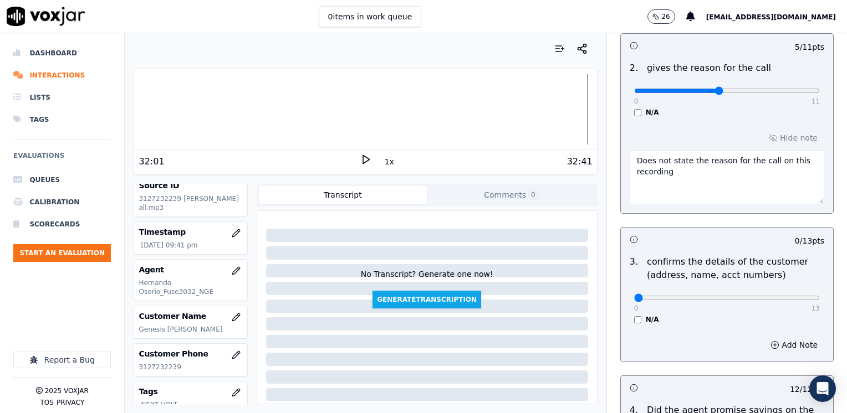
scroll to position [365, 0]
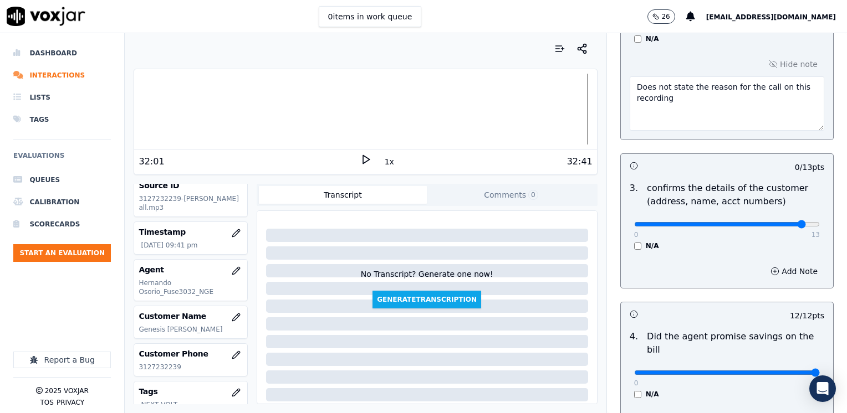
drag, startPoint x: 779, startPoint y: 225, endPoint x: 848, endPoint y: 260, distance: 78.1
type input "13"
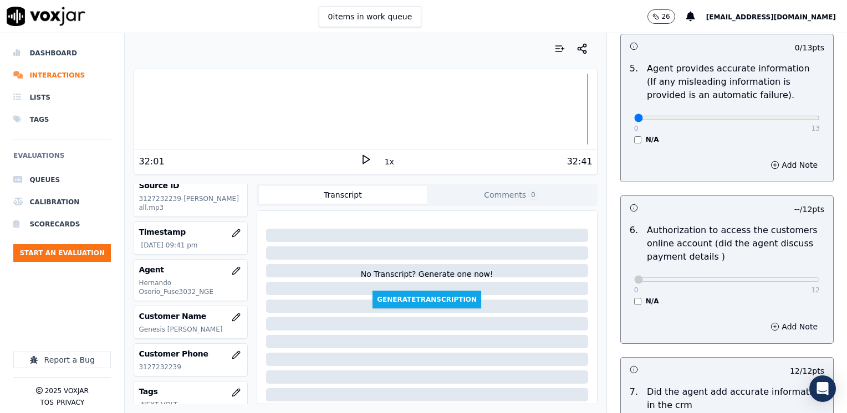
scroll to position [776, 0]
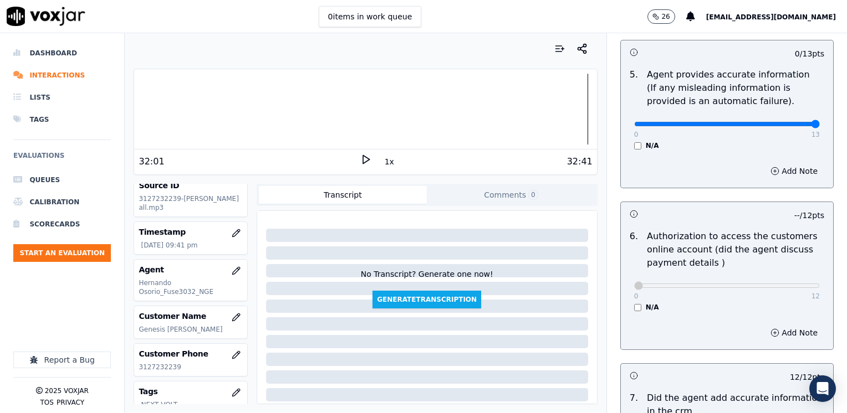
drag, startPoint x: 628, startPoint y: 108, endPoint x: 848, endPoint y: 130, distance: 221.7
type input "13"
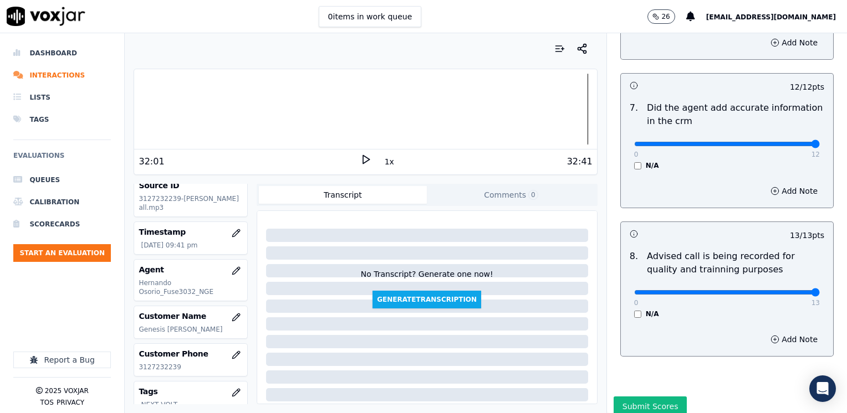
scroll to position [1086, 0]
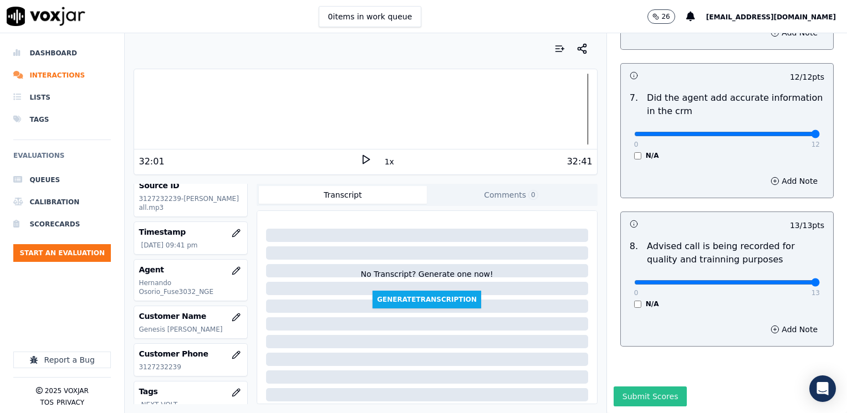
click at [638, 387] on button "Submit Scores" at bounding box center [650, 397] width 74 height 20
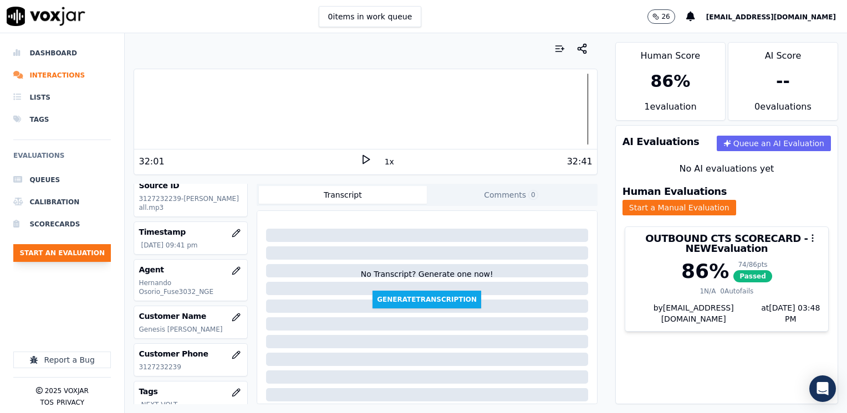
click at [65, 249] on button "Start an Evaluation" at bounding box center [62, 253] width 98 height 18
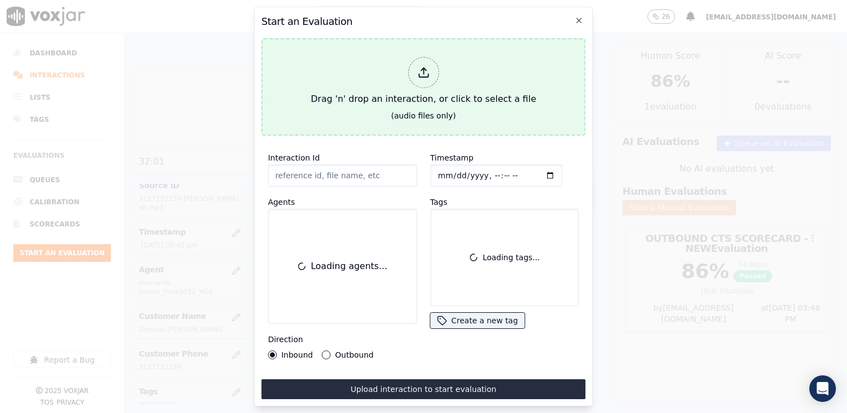
click at [443, 70] on div "Drag 'n' drop an interaction, or click to select a file" at bounding box center [423, 82] width 234 height 58
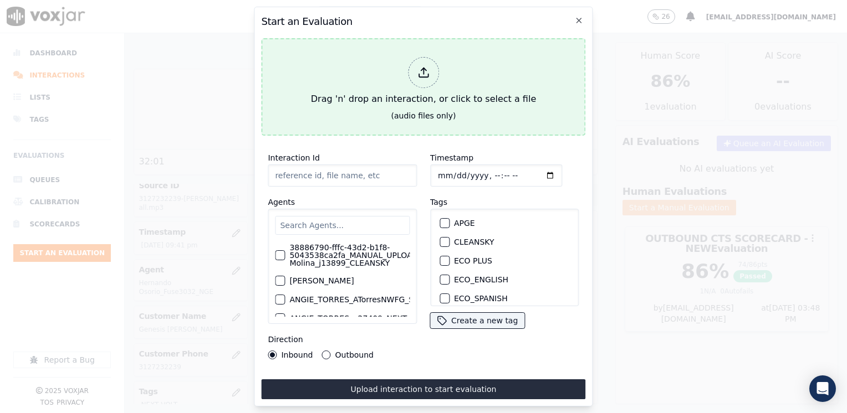
type input "20250813-182649_3802401675-[PERSON_NAME] all.mp3"
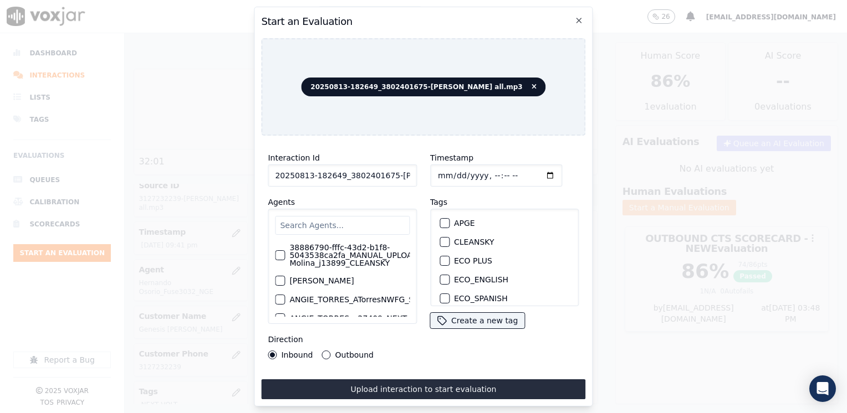
click at [330, 221] on input "text" at bounding box center [342, 225] width 135 height 19
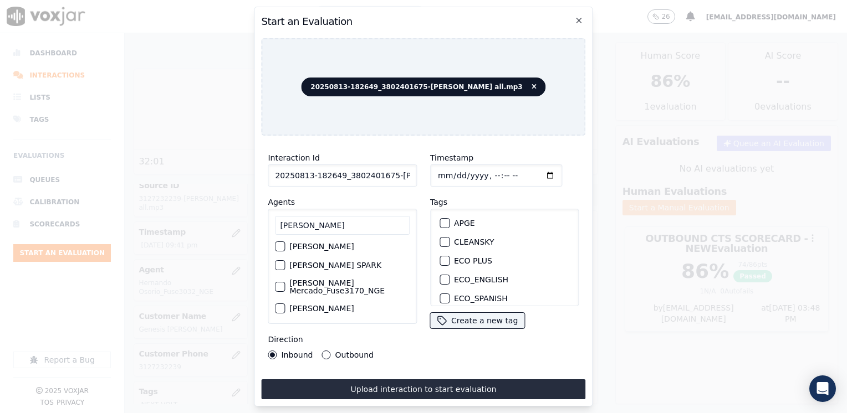
scroll to position [0, 0]
type input "[PERSON_NAME]"
click at [280, 285] on div "button" at bounding box center [279, 289] width 8 height 8
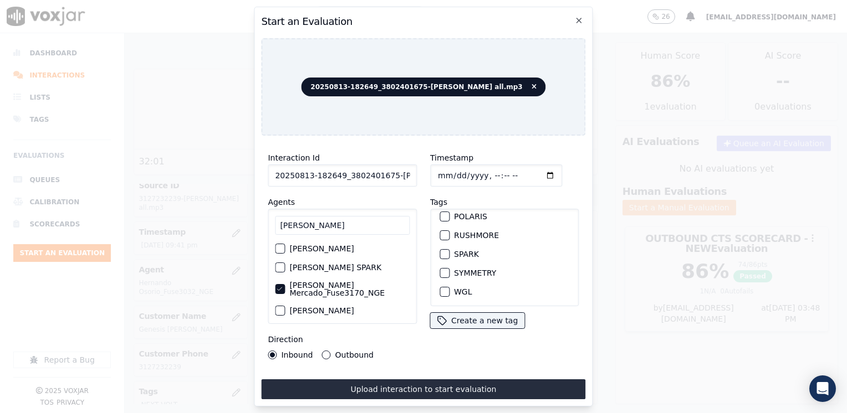
scroll to position [237, 0]
click at [441, 232] on div "button" at bounding box center [444, 236] width 8 height 8
click at [533, 172] on input "Timestamp" at bounding box center [496, 176] width 132 height 22
type input "[DATE]T21:48"
click at [440, 269] on div "button" at bounding box center [444, 273] width 8 height 8
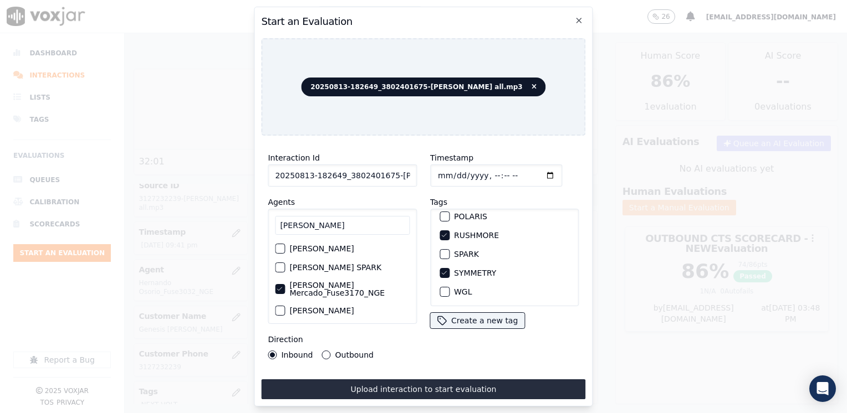
click at [441, 270] on icon "button" at bounding box center [444, 273] width 7 height 7
click at [322, 351] on button "Outbound" at bounding box center [326, 355] width 9 height 9
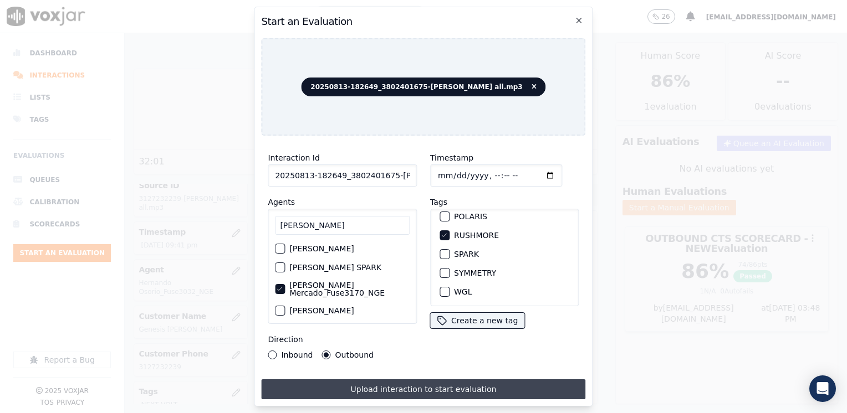
click at [383, 380] on button "Upload interaction to start evaluation" at bounding box center [423, 390] width 324 height 20
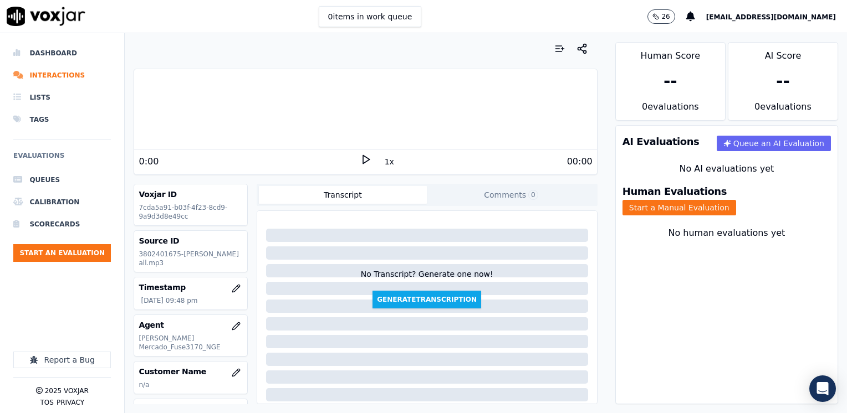
click at [360, 166] on div "1x" at bounding box center [365, 161] width 11 height 15
drag, startPoint x: 356, startPoint y: 166, endPoint x: 357, endPoint y: 156, distance: 10.1
click at [363, 156] on polygon at bounding box center [366, 160] width 7 height 8
click at [363, 156] on rect at bounding box center [364, 159] width 2 height 7
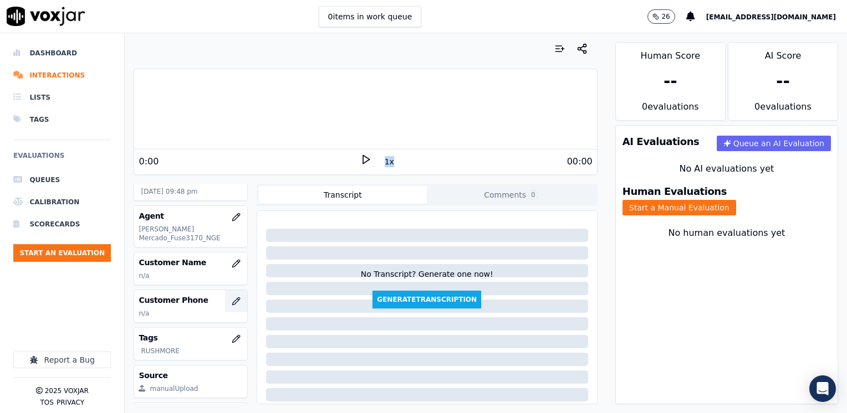
scroll to position [111, 0]
click at [232, 258] on icon "button" at bounding box center [236, 262] width 9 height 9
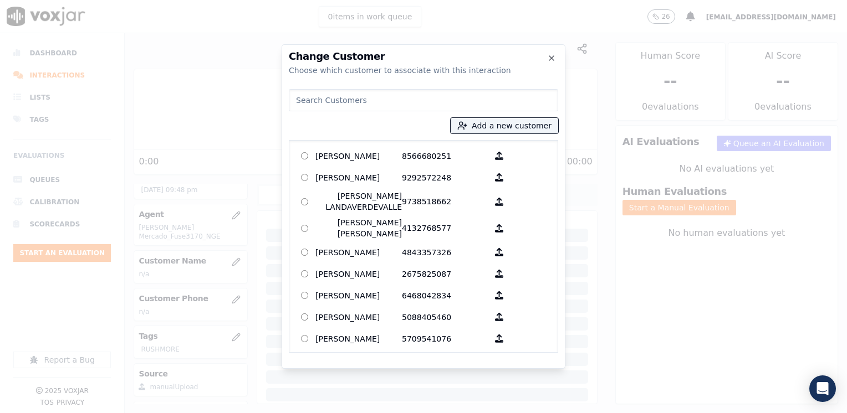
click at [422, 98] on input at bounding box center [423, 100] width 269 height 22
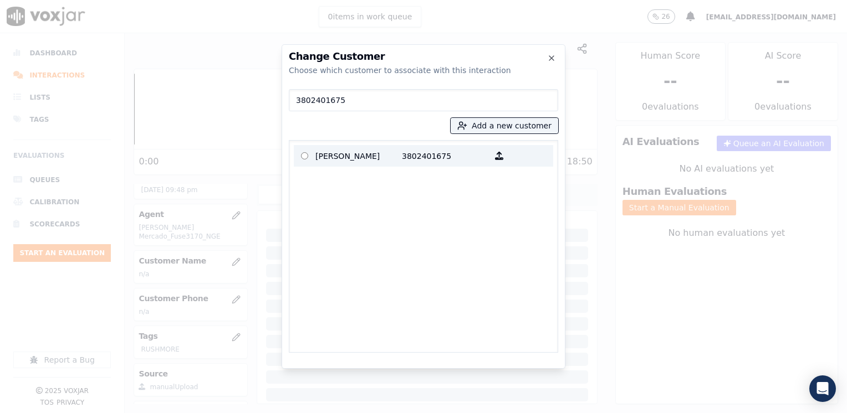
type input "3802401675"
click at [402, 154] on p "3802401675" at bounding box center [445, 155] width 86 height 17
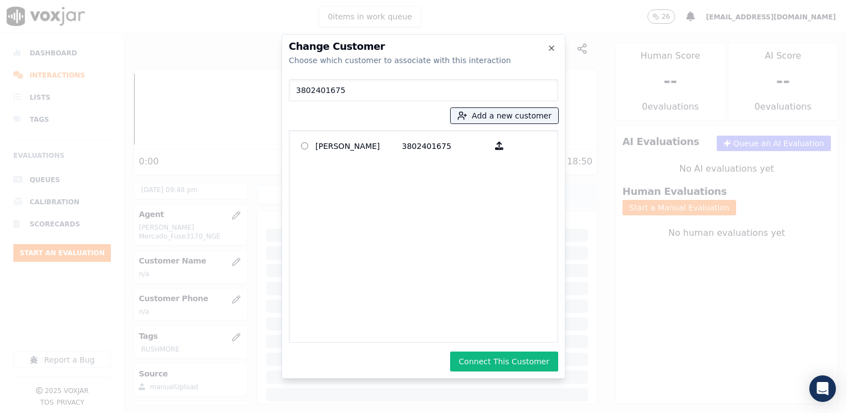
drag, startPoint x: 522, startPoint y: 365, endPoint x: 535, endPoint y: 356, distance: 15.7
click at [522, 365] on button "Connect This Customer" at bounding box center [504, 362] width 108 height 20
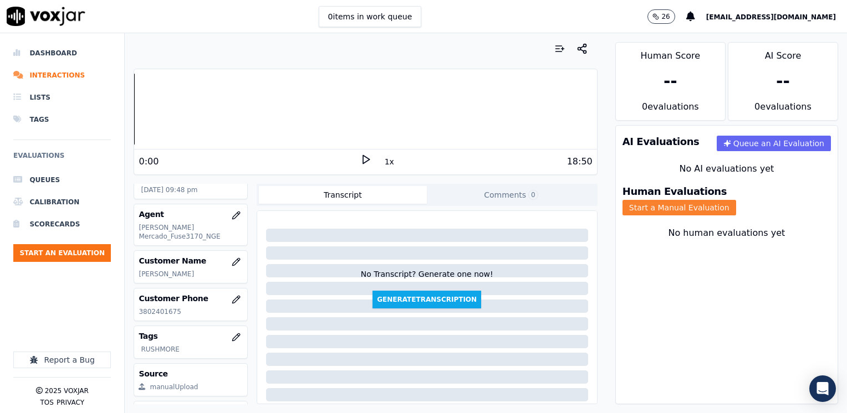
click at [736, 200] on button "Start a Manual Evaluation" at bounding box center [679, 208] width 114 height 16
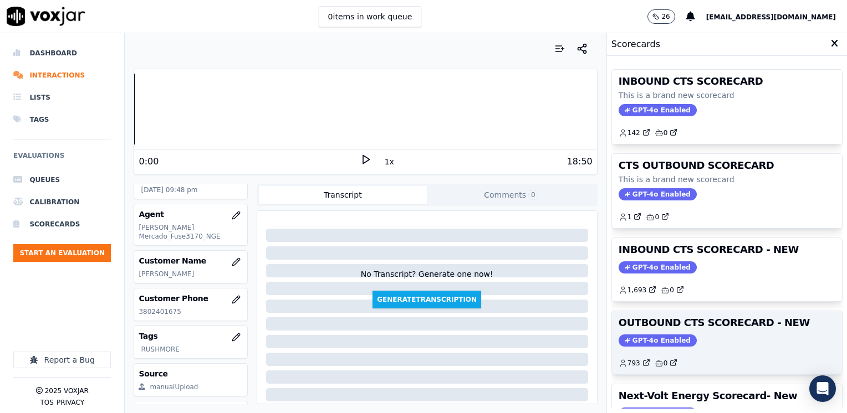
click at [648, 338] on span "GPT-4o Enabled" at bounding box center [657, 341] width 78 height 12
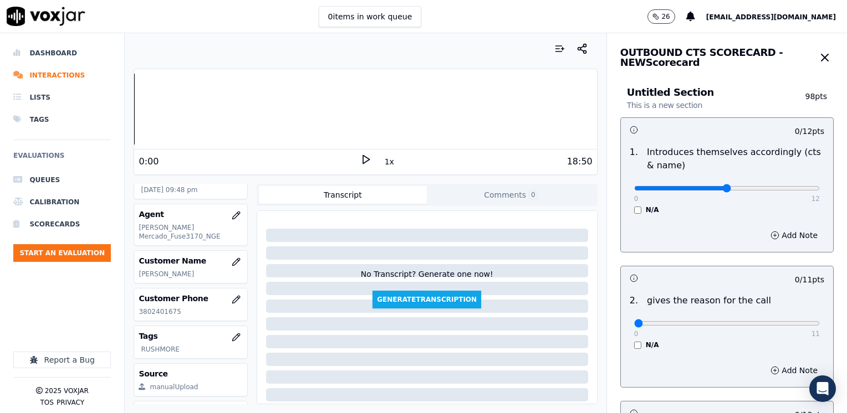
type input "6"
click at [707, 187] on input "range" at bounding box center [727, 188] width 186 height 4
click at [777, 238] on button "Add Note" at bounding box center [794, 236] width 60 height 16
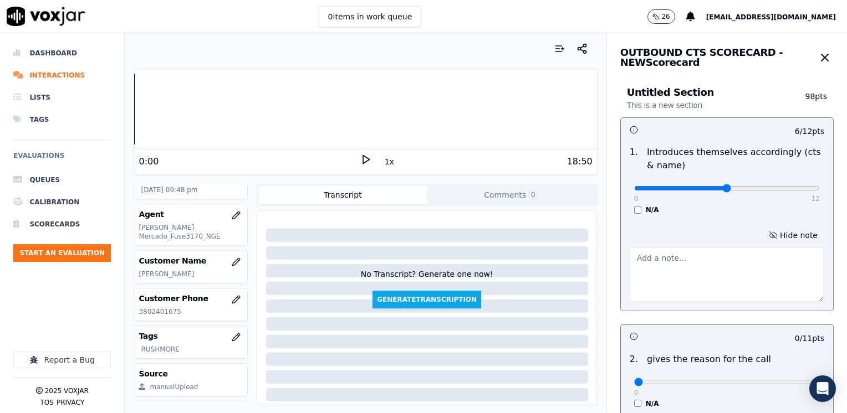
click at [667, 278] on textarea at bounding box center [727, 275] width 195 height 54
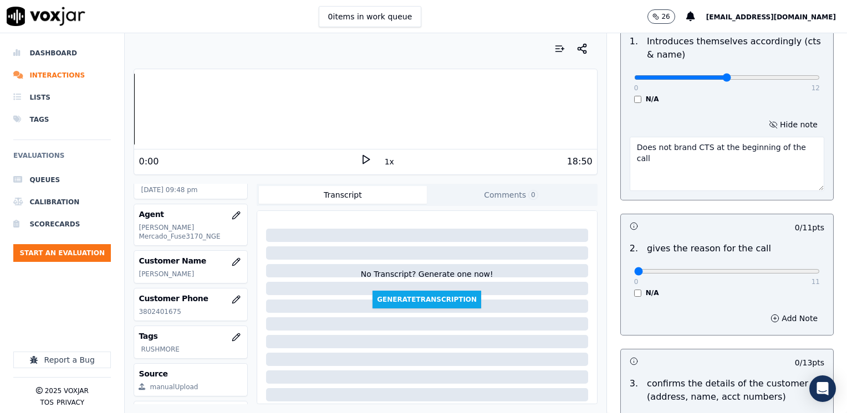
type textarea "Does not brand CTS at the beginning of the call"
drag, startPoint x: 627, startPoint y: 273, endPoint x: 848, endPoint y: 314, distance: 224.8
type input "11"
click at [820, 80] on input "range" at bounding box center [727, 77] width 186 height 4
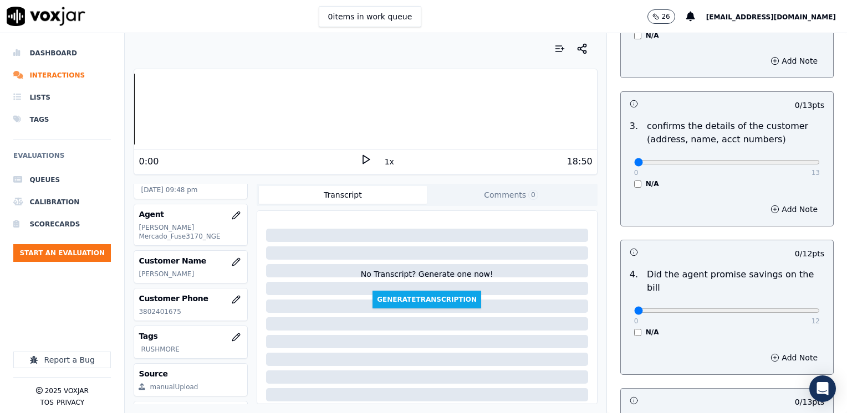
scroll to position [388, 0]
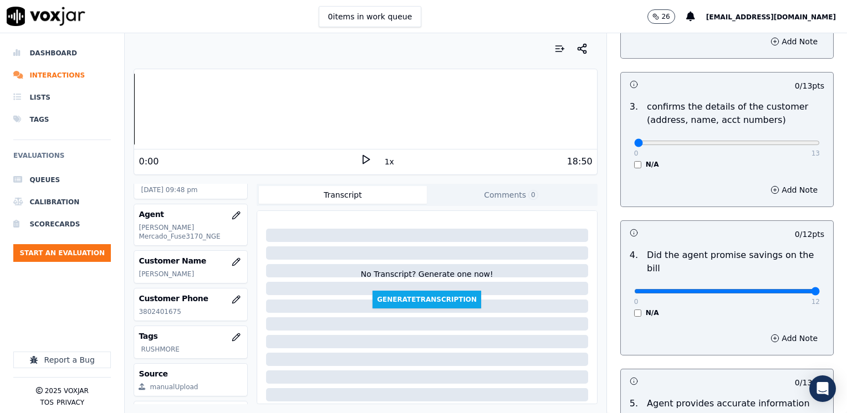
drag, startPoint x: 627, startPoint y: 279, endPoint x: 848, endPoint y: 287, distance: 221.2
type input "12"
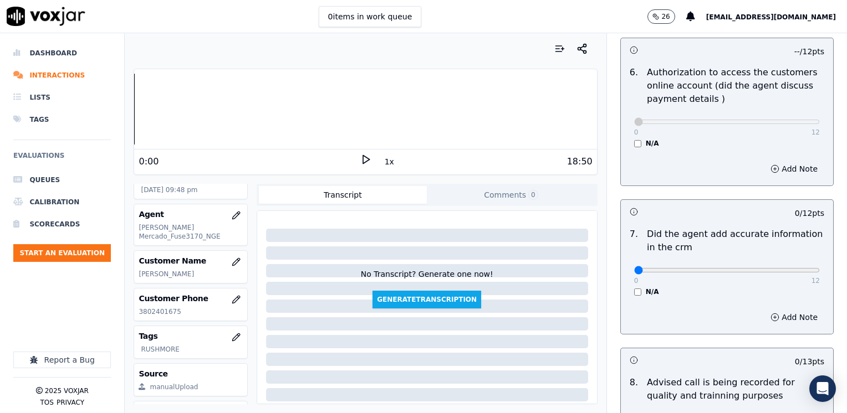
scroll to position [887, 0]
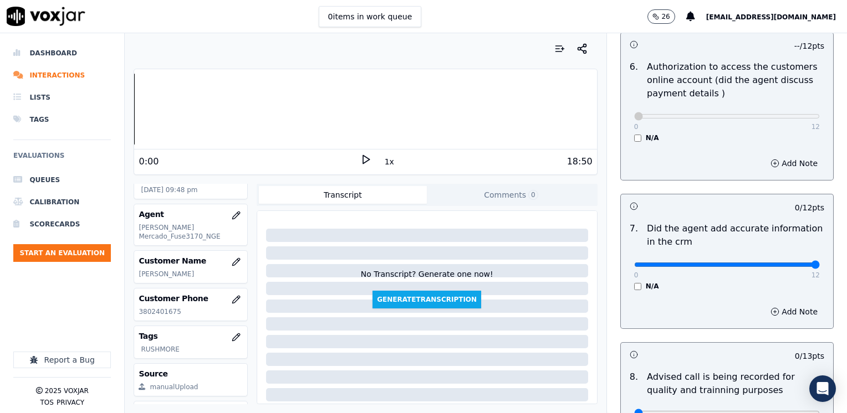
drag, startPoint x: 625, startPoint y: 252, endPoint x: 848, endPoint y: 241, distance: 223.6
type input "12"
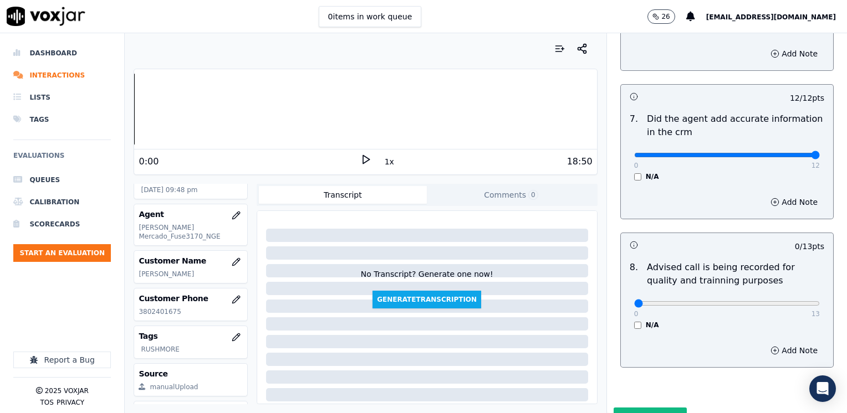
scroll to position [997, 0]
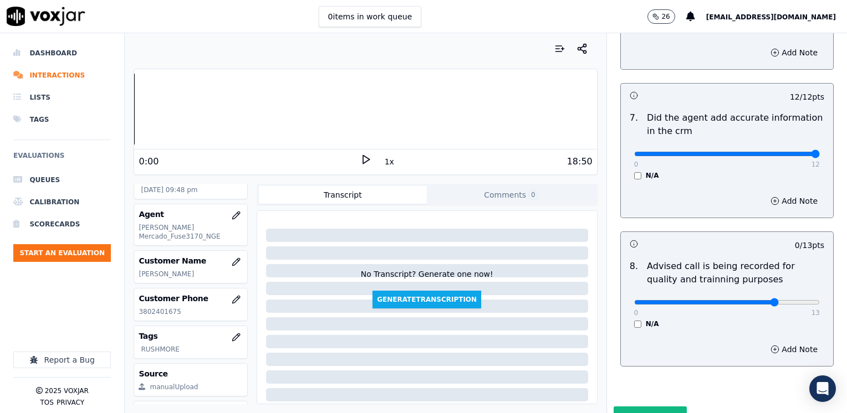
type input "10"
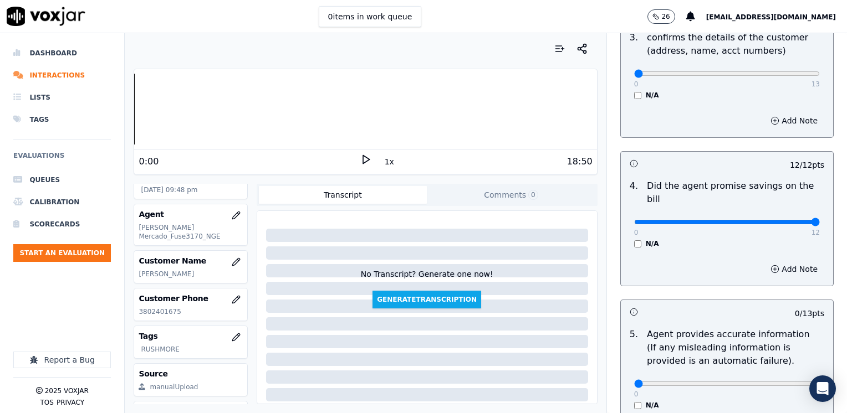
scroll to position [277, 0]
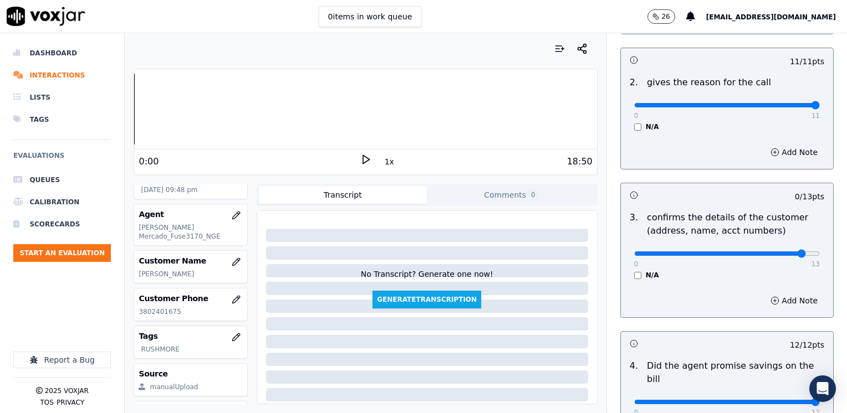
type input "10"
click at [780, 304] on button "Add Note" at bounding box center [794, 301] width 60 height 16
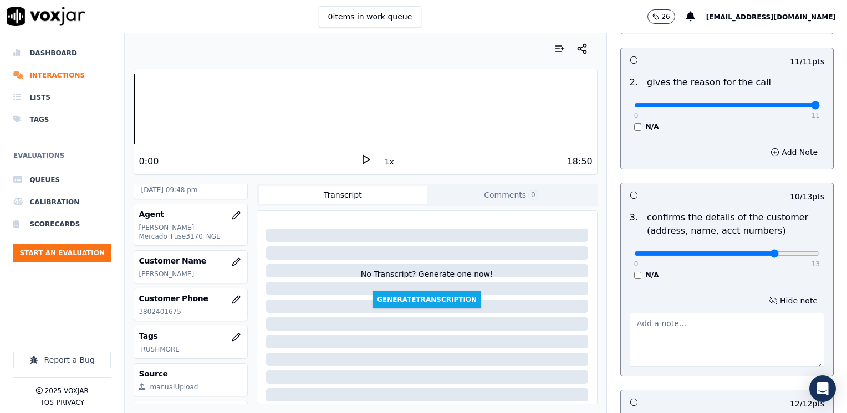
click at [760, 336] on textarea at bounding box center [727, 340] width 195 height 54
type textarea "Make sure to confirm full service address and the name as it appears on the bil…"
click at [769, 248] on div "0 13" at bounding box center [727, 253] width 186 height 13
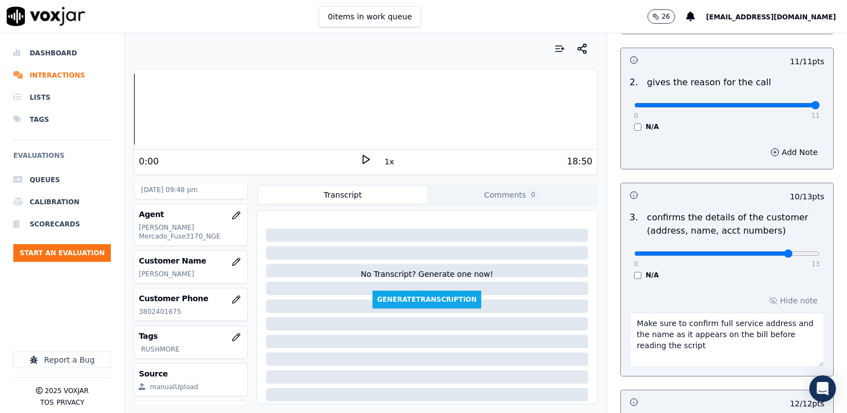
type input "11"
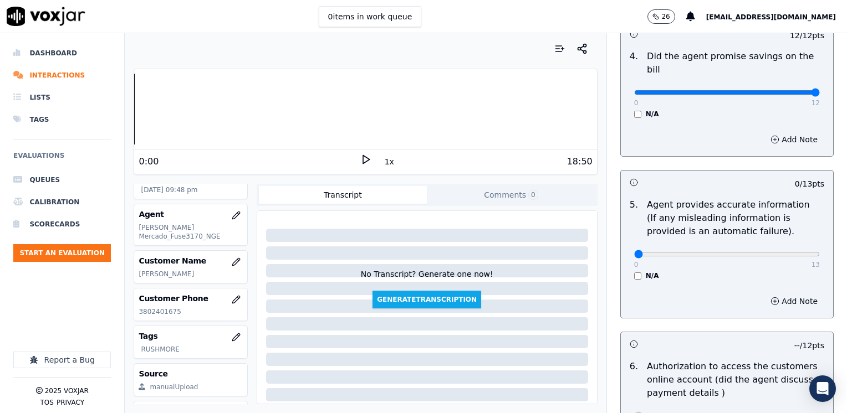
scroll to position [665, 0]
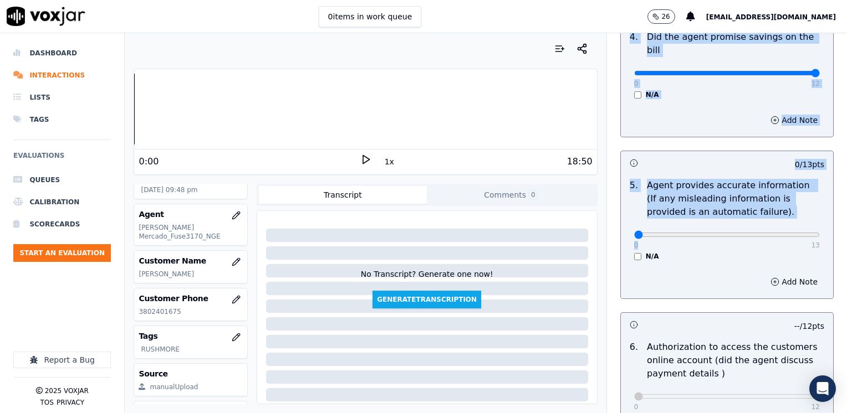
drag, startPoint x: 625, startPoint y: 229, endPoint x: 848, endPoint y: 217, distance: 223.7
click at [846, 217] on html "0 items in work queue 26 [EMAIL_ADDRESS][DOMAIN_NAME] Dashboard Interactions Li…" at bounding box center [423, 206] width 847 height 413
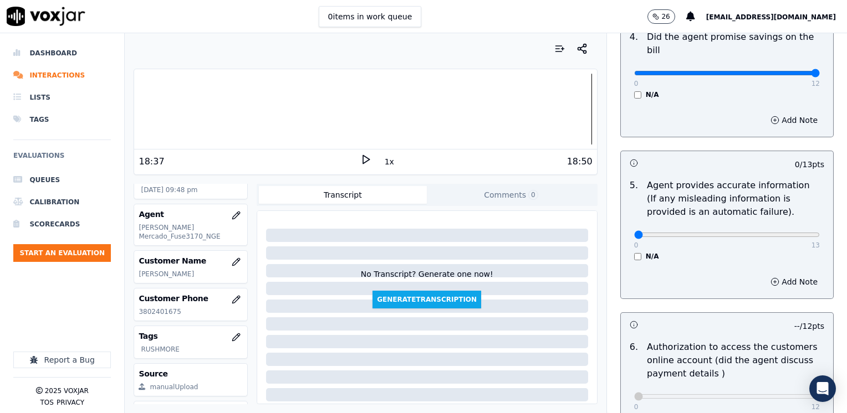
click at [665, 234] on div "0 13 N/A" at bounding box center [726, 240] width 203 height 42
drag, startPoint x: 626, startPoint y: 221, endPoint x: 848, endPoint y: 220, distance: 222.8
type input "13"
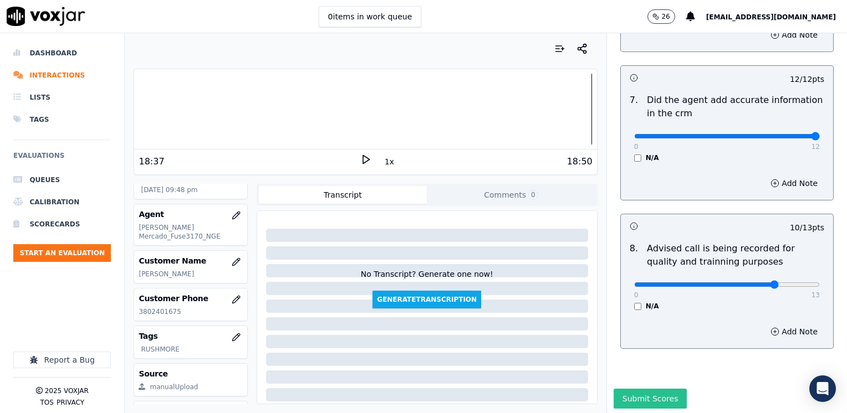
scroll to position [1086, 0]
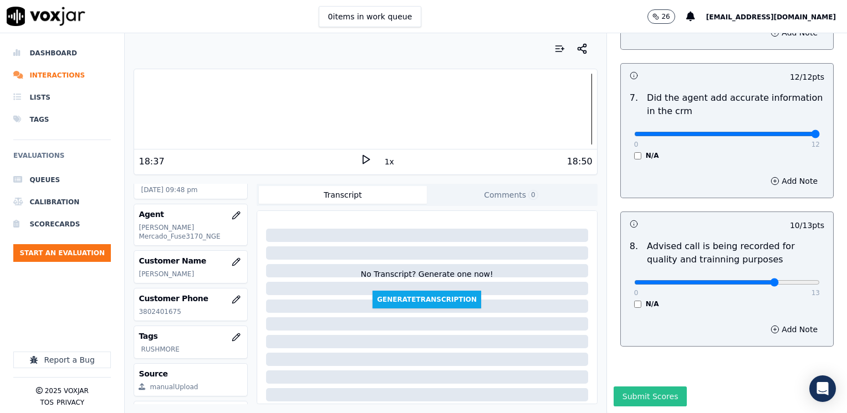
drag, startPoint x: 648, startPoint y: 369, endPoint x: 172, endPoint y: 382, distance: 476.8
click at [648, 387] on button "Submit Scores" at bounding box center [650, 397] width 74 height 20
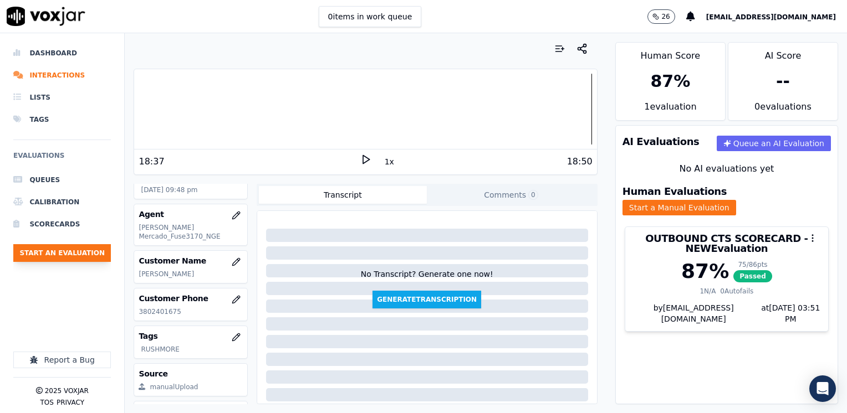
click at [69, 252] on button "Start an Evaluation" at bounding box center [62, 253] width 98 height 18
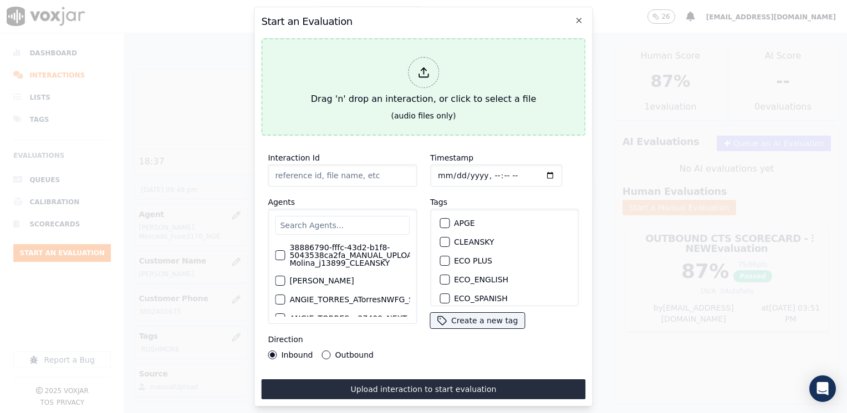
click at [426, 66] on icon at bounding box center [423, 72] width 12 height 12
type input "20250813-121923_2163159238-[PERSON_NAME] all.mp3"
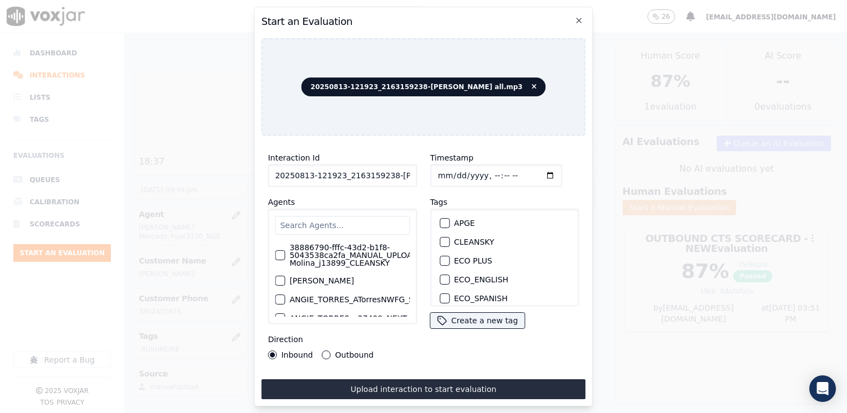
click at [345, 218] on input "text" at bounding box center [342, 225] width 135 height 19
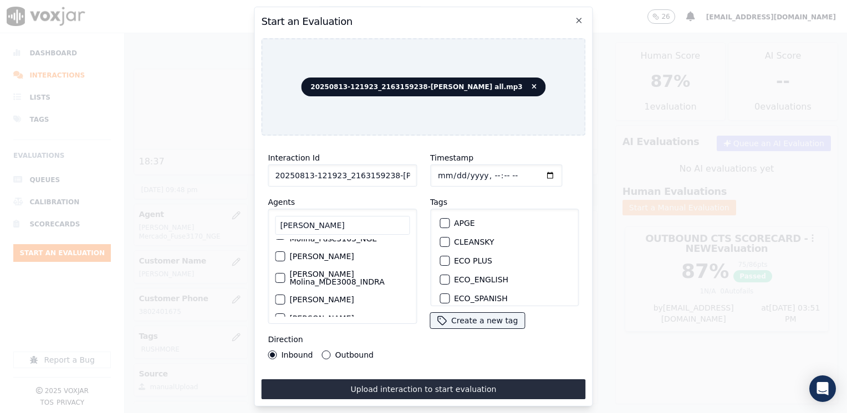
scroll to position [166, 0]
type input "[PERSON_NAME]"
click at [279, 259] on div "button" at bounding box center [279, 263] width 8 height 8
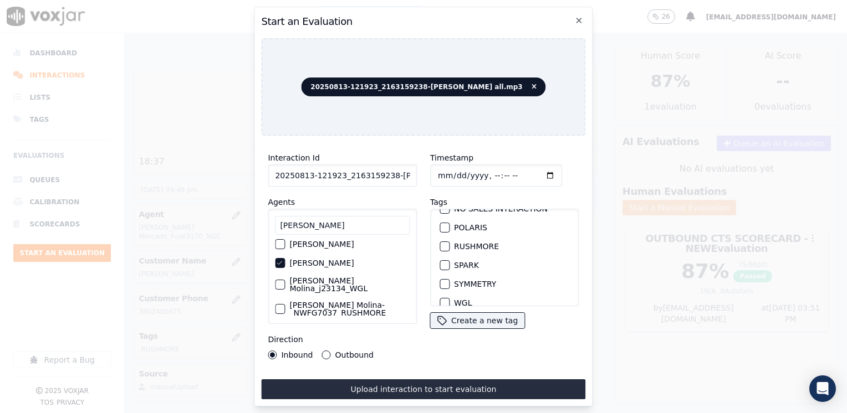
scroll to position [237, 0]
click at [443, 269] on div "button" at bounding box center [444, 273] width 8 height 8
click at [530, 172] on input "Timestamp" at bounding box center [496, 176] width 132 height 22
type input "[DATE]T21:51"
click at [322, 352] on button "Outbound" at bounding box center [326, 355] width 9 height 9
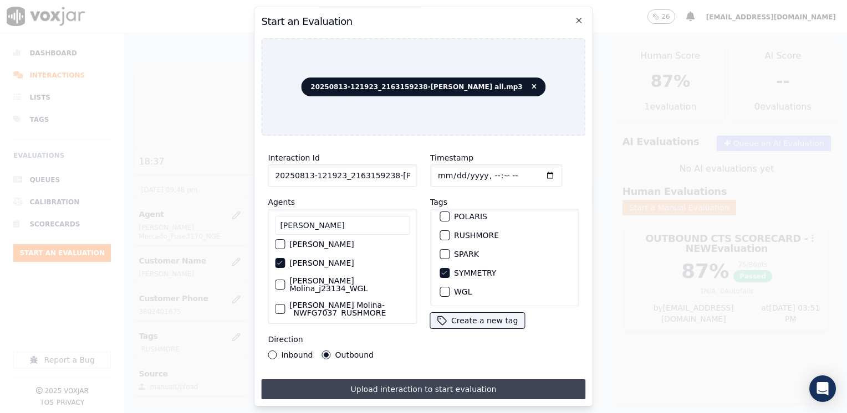
click at [412, 380] on button "Upload interaction to start evaluation" at bounding box center [423, 390] width 324 height 20
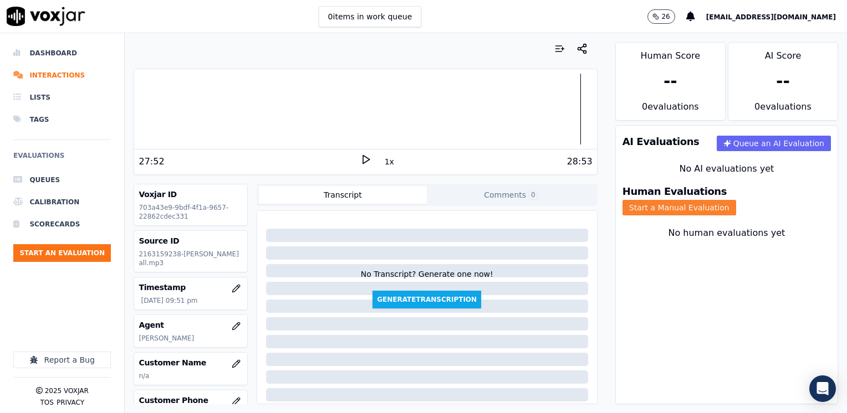
click at [736, 200] on button "Start a Manual Evaluation" at bounding box center [679, 208] width 114 height 16
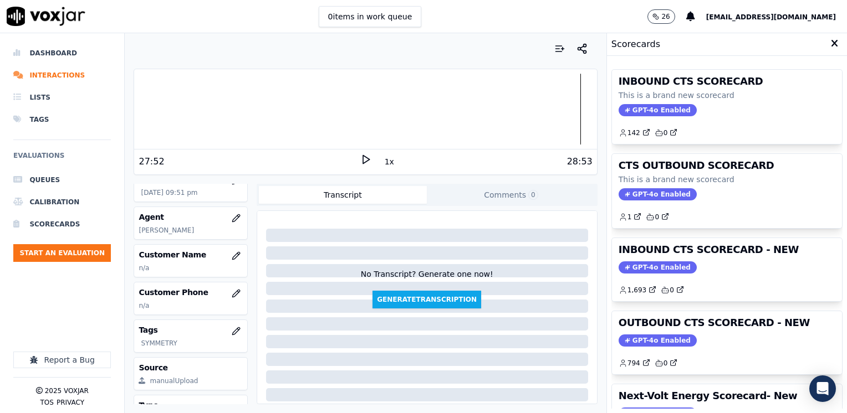
scroll to position [111, 0]
click at [225, 250] on button "button" at bounding box center [236, 253] width 22 height 22
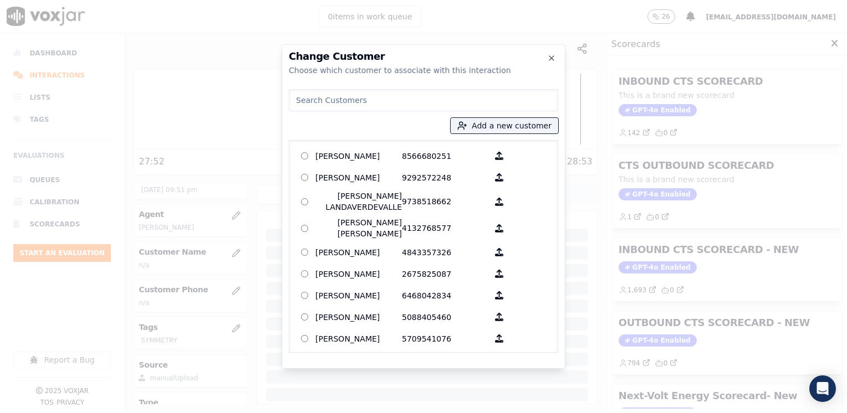
click at [397, 100] on input at bounding box center [423, 100] width 269 height 22
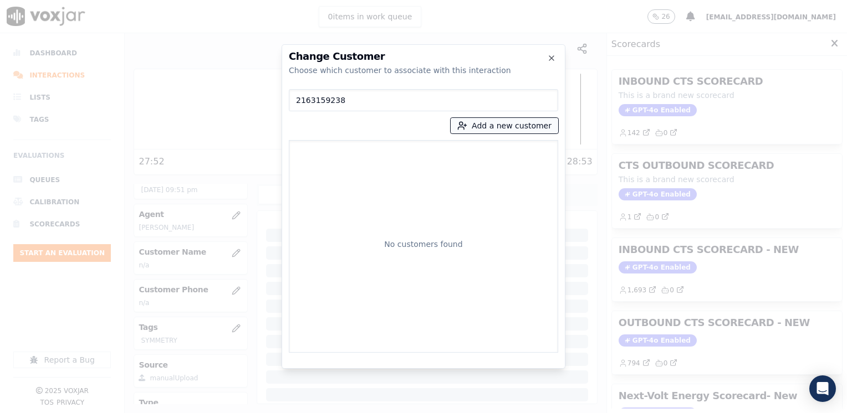
type input "2163159238"
click at [529, 128] on button "Add a new customer" at bounding box center [505, 126] width 108 height 16
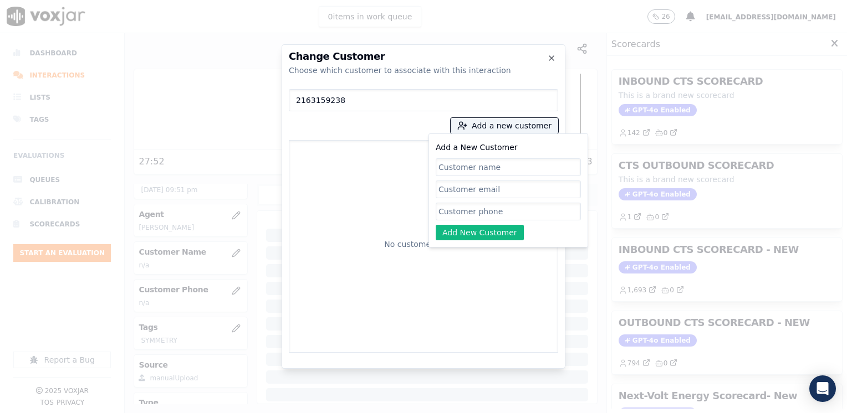
click at [468, 212] on input "Add a New Customer" at bounding box center [508, 212] width 145 height 18
paste input "2163159238"
type input "2163159238"
click at [472, 165] on input "Add a New Customer" at bounding box center [508, 167] width 145 height 18
paste input "[PERSON_NAME]"
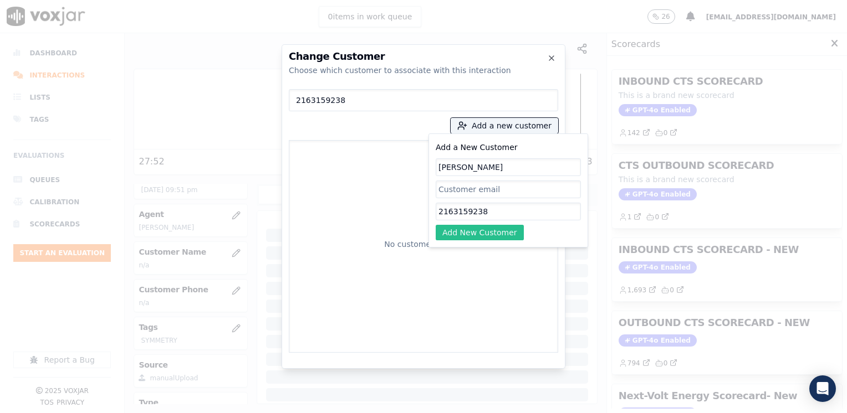
type input "[PERSON_NAME]"
click at [484, 234] on button "Add New Customer" at bounding box center [480, 233] width 88 height 16
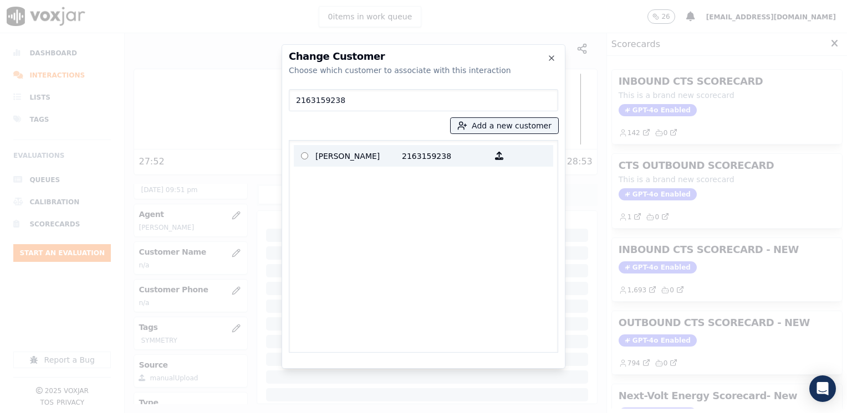
click at [377, 154] on p "[PERSON_NAME]" at bounding box center [358, 155] width 86 height 17
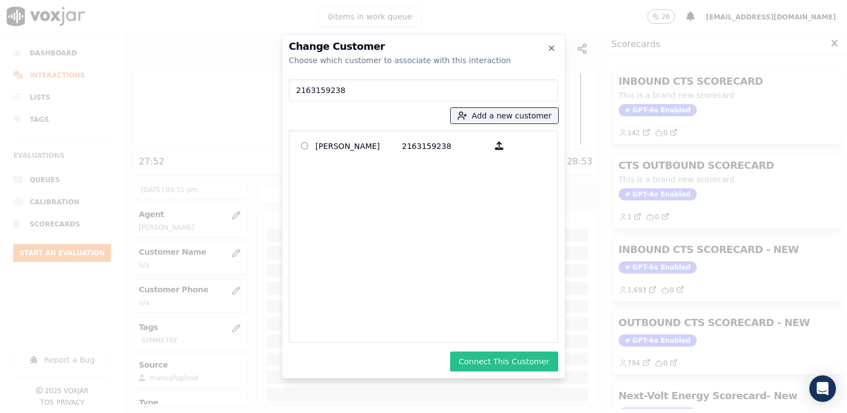
click at [516, 362] on button "Connect This Customer" at bounding box center [504, 362] width 108 height 20
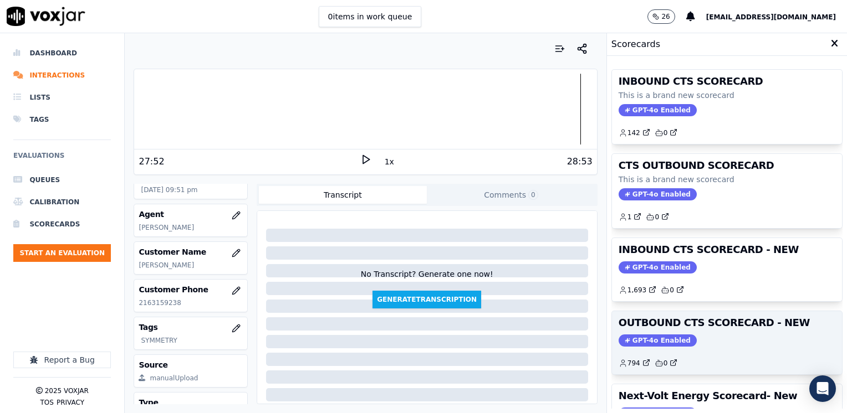
click at [647, 336] on span "GPT-4o Enabled" at bounding box center [657, 341] width 78 height 12
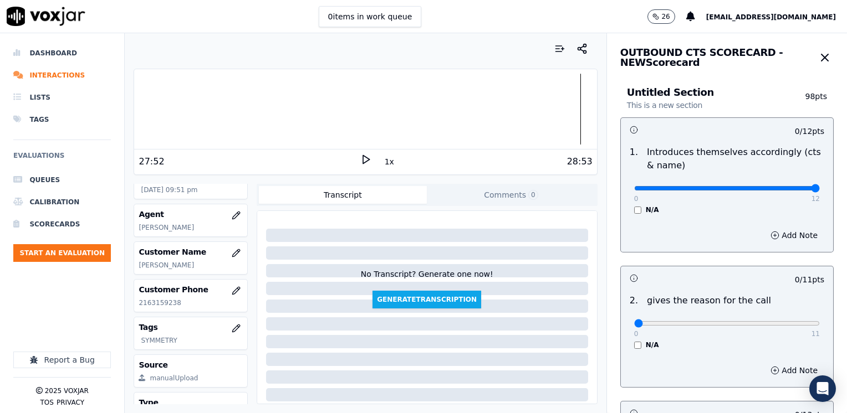
drag, startPoint x: 628, startPoint y: 188, endPoint x: 846, endPoint y: 192, distance: 217.8
type input "12"
click at [820, 190] on input "range" at bounding box center [727, 188] width 186 height 4
drag, startPoint x: 626, startPoint y: 324, endPoint x: 784, endPoint y: 310, distance: 158.5
type input "11"
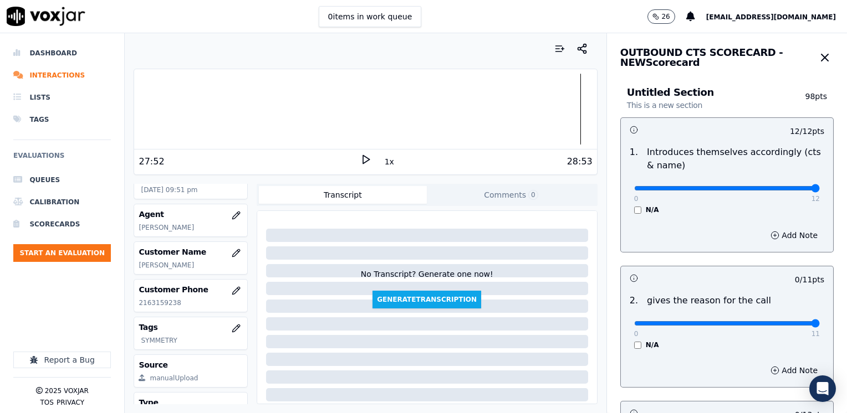
click at [820, 191] on input "range" at bounding box center [727, 188] width 186 height 4
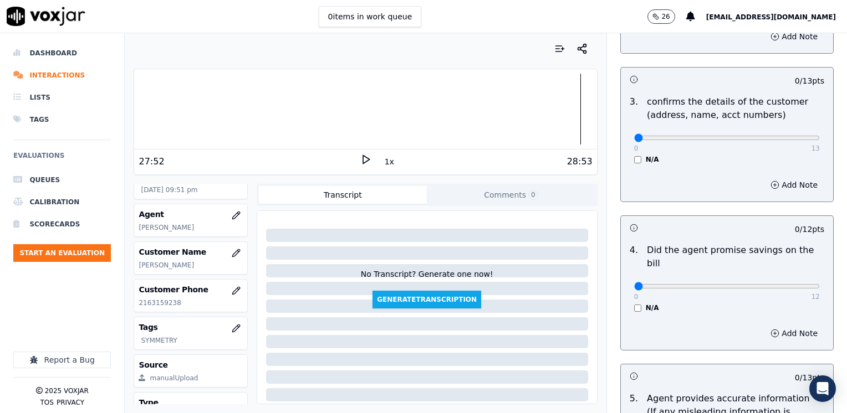
scroll to position [388, 0]
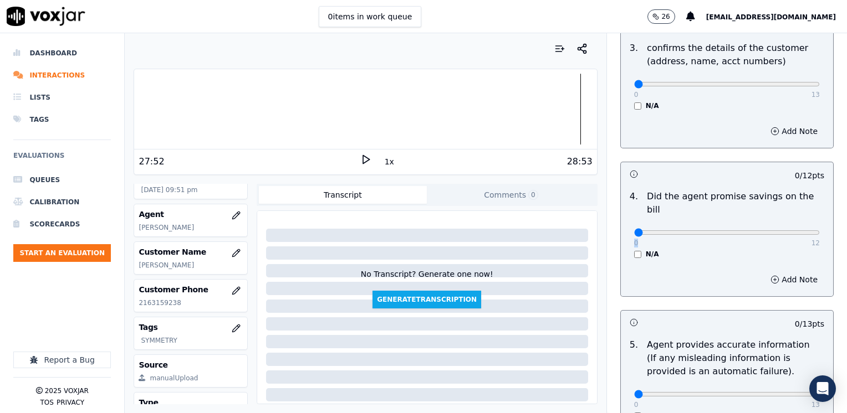
drag, startPoint x: 624, startPoint y: 225, endPoint x: 749, endPoint y: 212, distance: 125.4
click at [749, 226] on div "0 12" at bounding box center [727, 232] width 186 height 13
drag, startPoint x: 749, startPoint y: 212, endPoint x: 667, endPoint y: 229, distance: 83.4
click at [669, 230] on div "0 12 N/A" at bounding box center [726, 238] width 203 height 42
click at [649, 250] on div "N/A" at bounding box center [727, 254] width 186 height 9
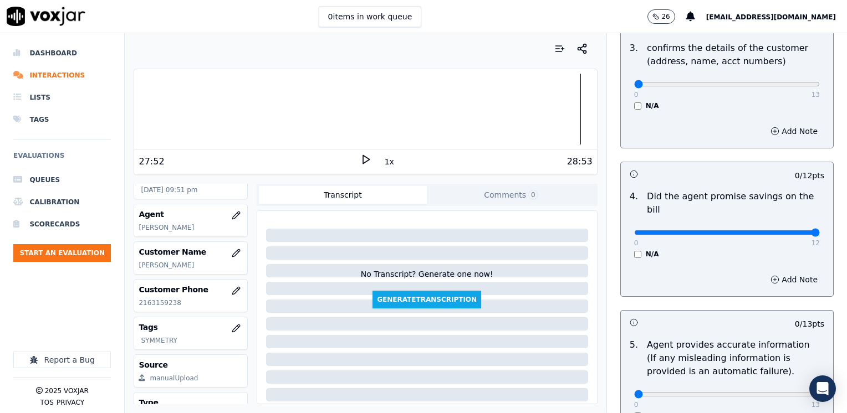
drag, startPoint x: 626, startPoint y: 217, endPoint x: 691, endPoint y: 266, distance: 81.6
type input "12"
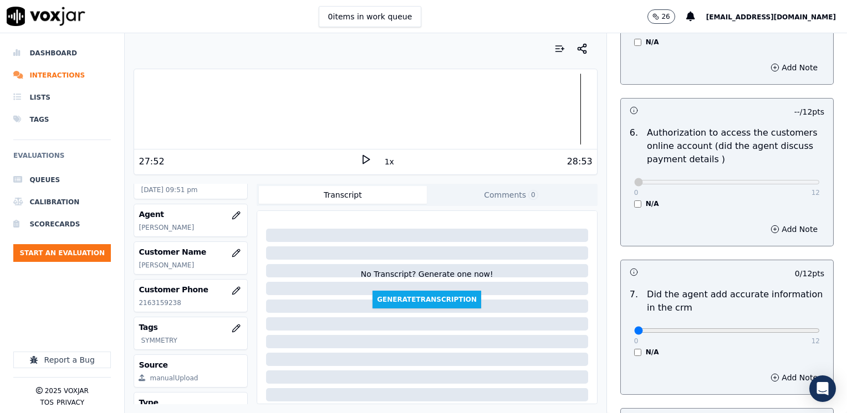
scroll to position [776, 0]
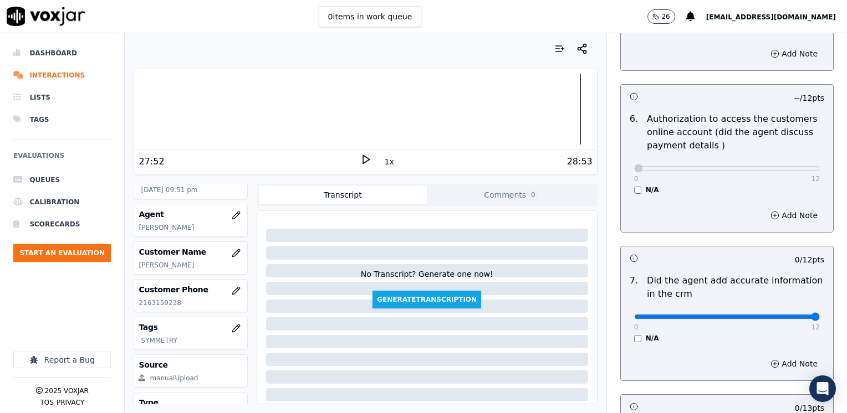
drag, startPoint x: 625, startPoint y: 300, endPoint x: 848, endPoint y: 301, distance: 223.3
type input "12"
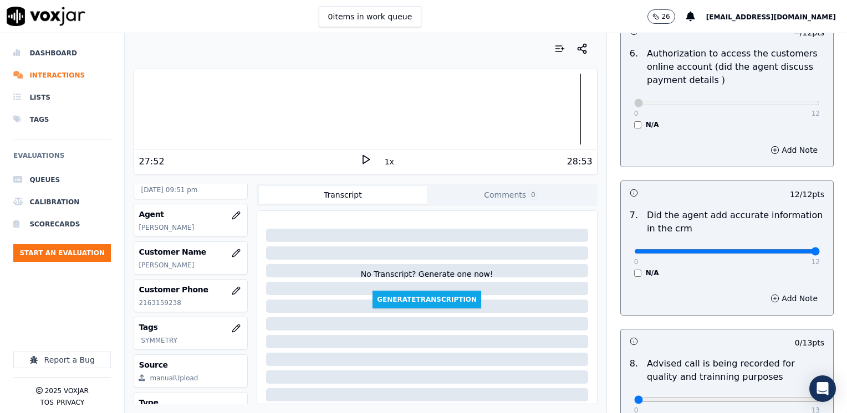
scroll to position [969, 0]
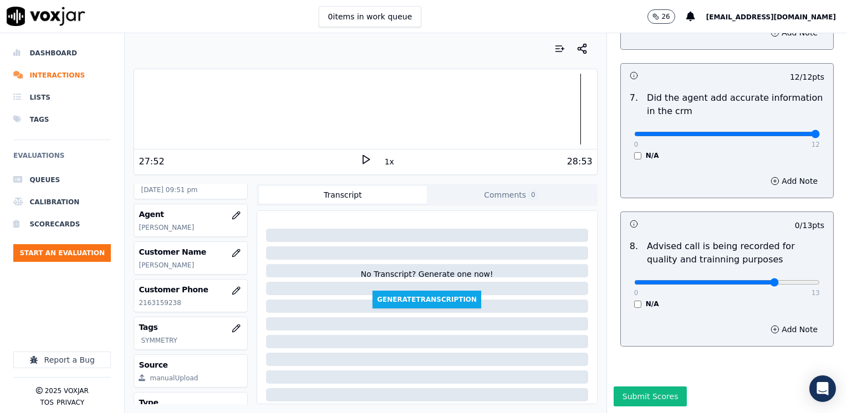
type input "10"
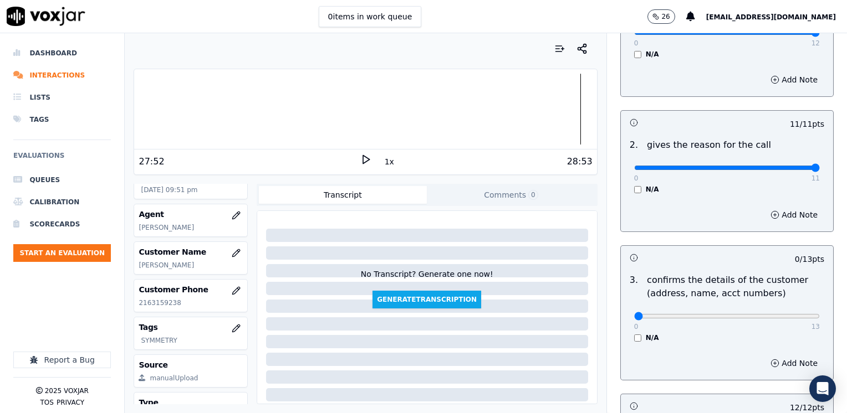
scroll to position [222, 0]
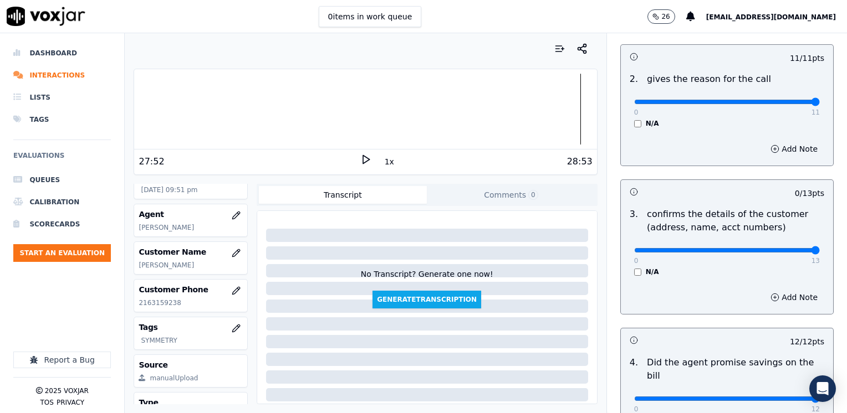
drag, startPoint x: 626, startPoint y: 250, endPoint x: 848, endPoint y: 250, distance: 222.2
type input "13"
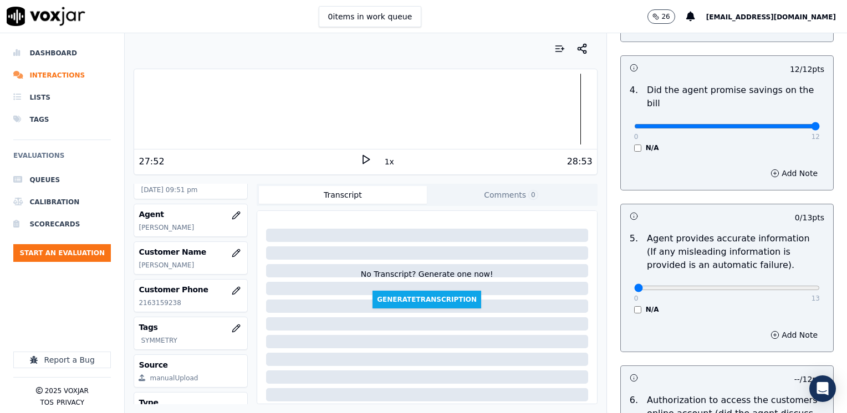
scroll to position [554, 0]
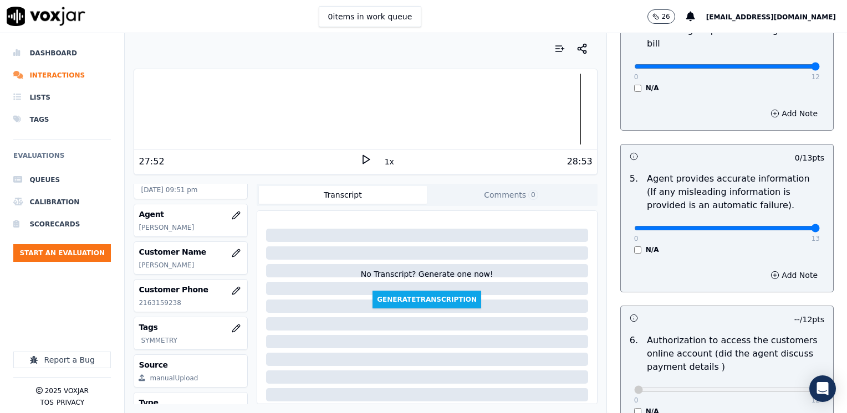
drag, startPoint x: 629, startPoint y: 216, endPoint x: 848, endPoint y: 214, distance: 219.5
type input "13"
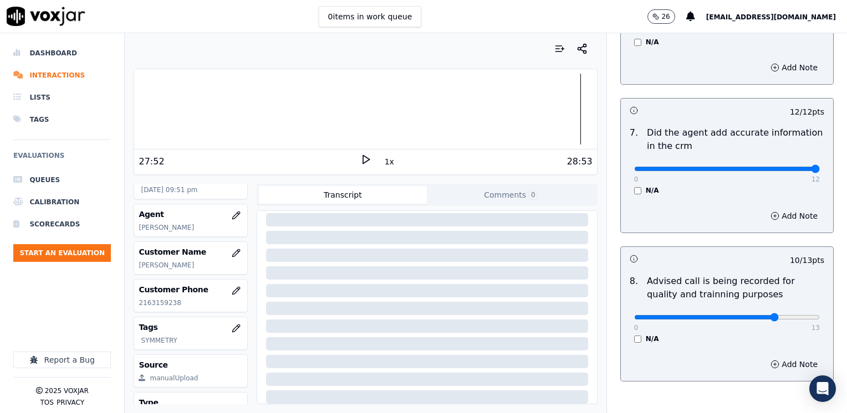
scroll to position [969, 0]
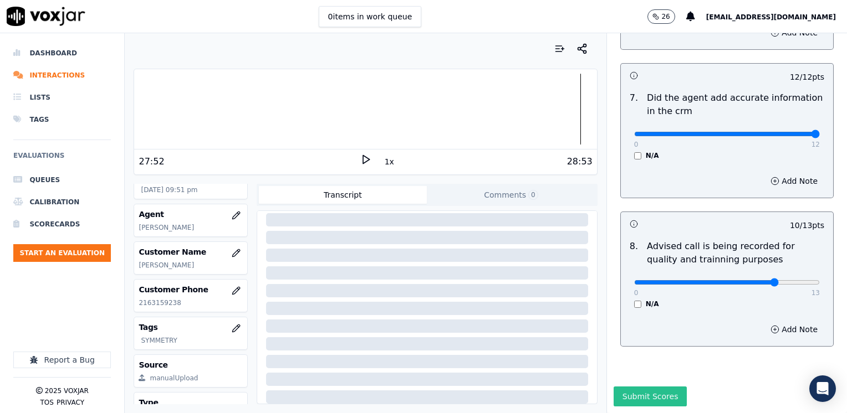
click at [635, 387] on button "Submit Scores" at bounding box center [650, 397] width 74 height 20
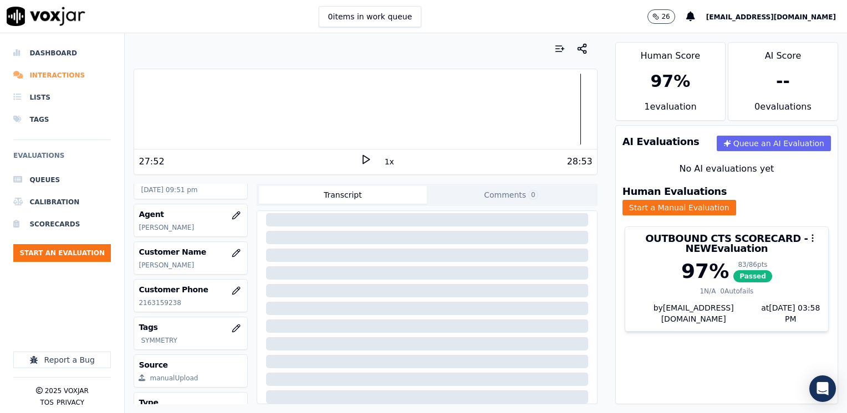
click at [58, 78] on li "Interactions" at bounding box center [62, 75] width 98 height 22
